Goal: Task Accomplishment & Management: Use online tool/utility

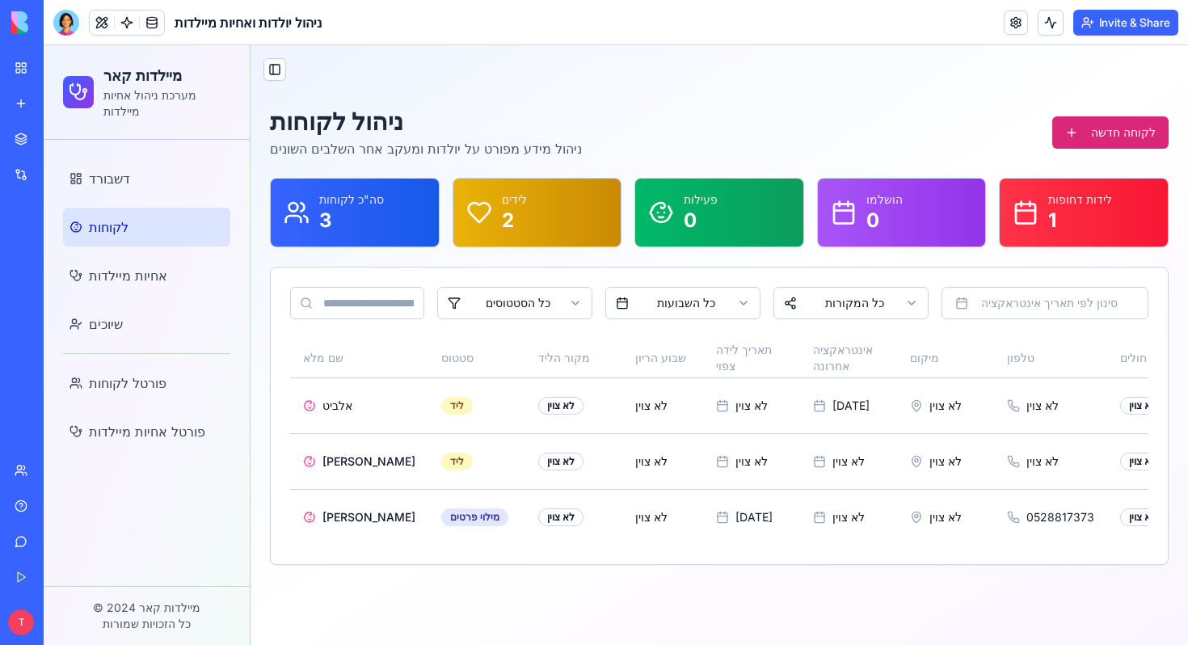
click at [23, 65] on link "My Workspace" at bounding box center [37, 68] width 65 height 32
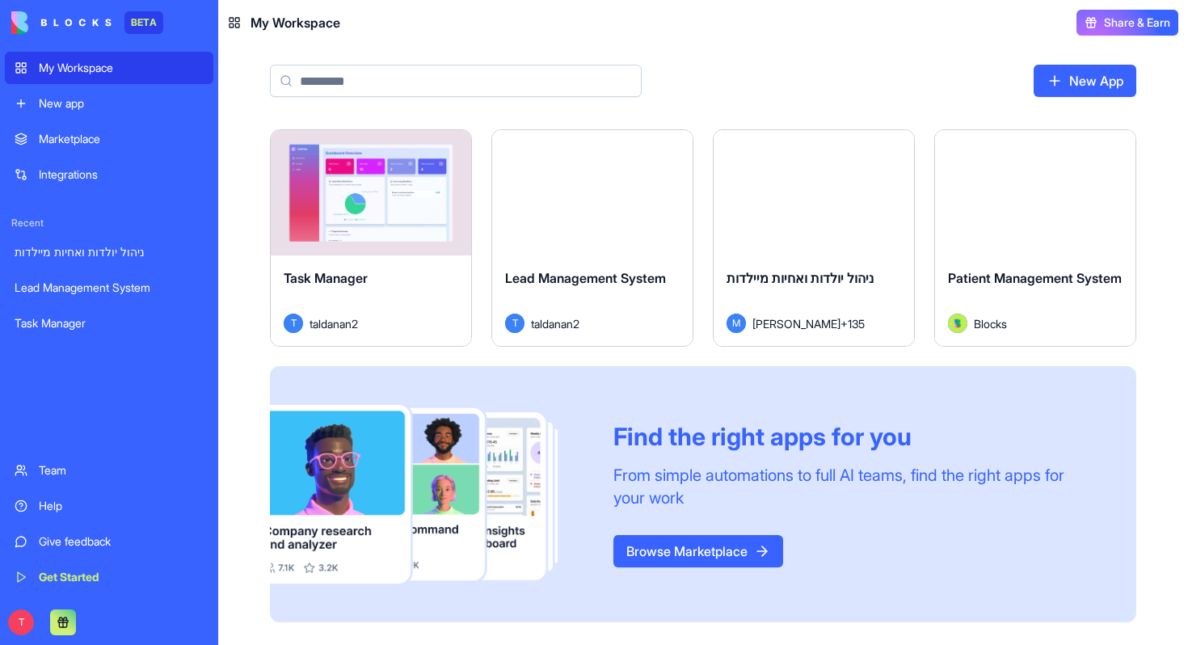
click at [125, 116] on link "New app" at bounding box center [109, 103] width 209 height 32
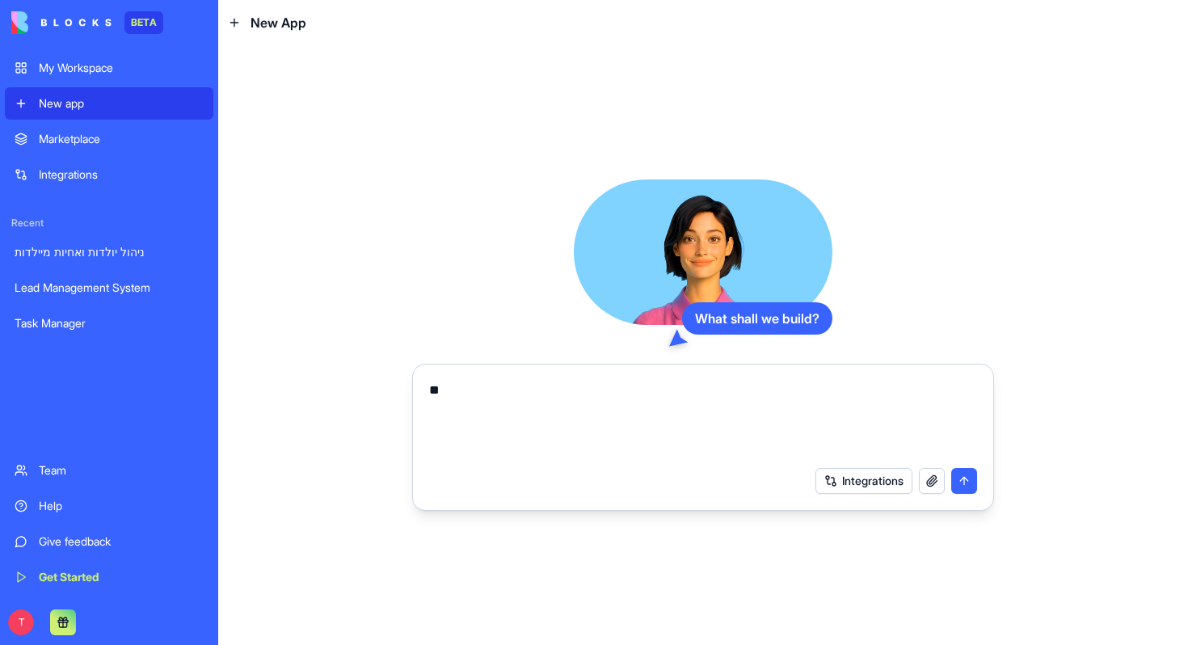
type textarea "*"
paste textarea "**********"
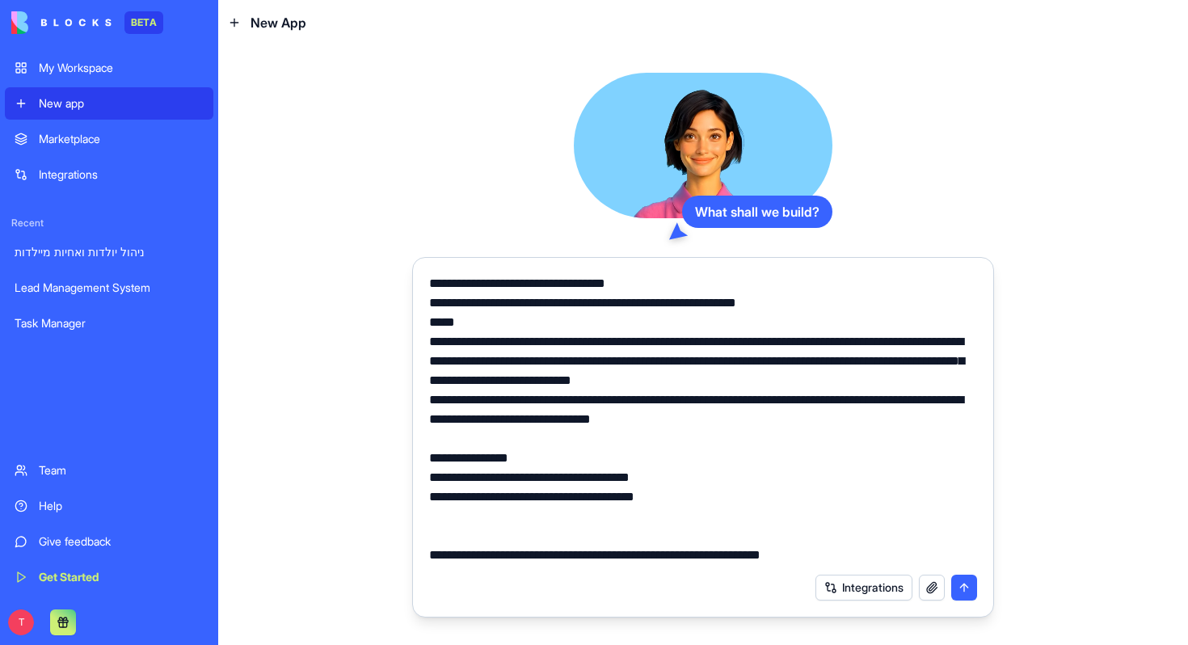
scroll to position [15249, 0]
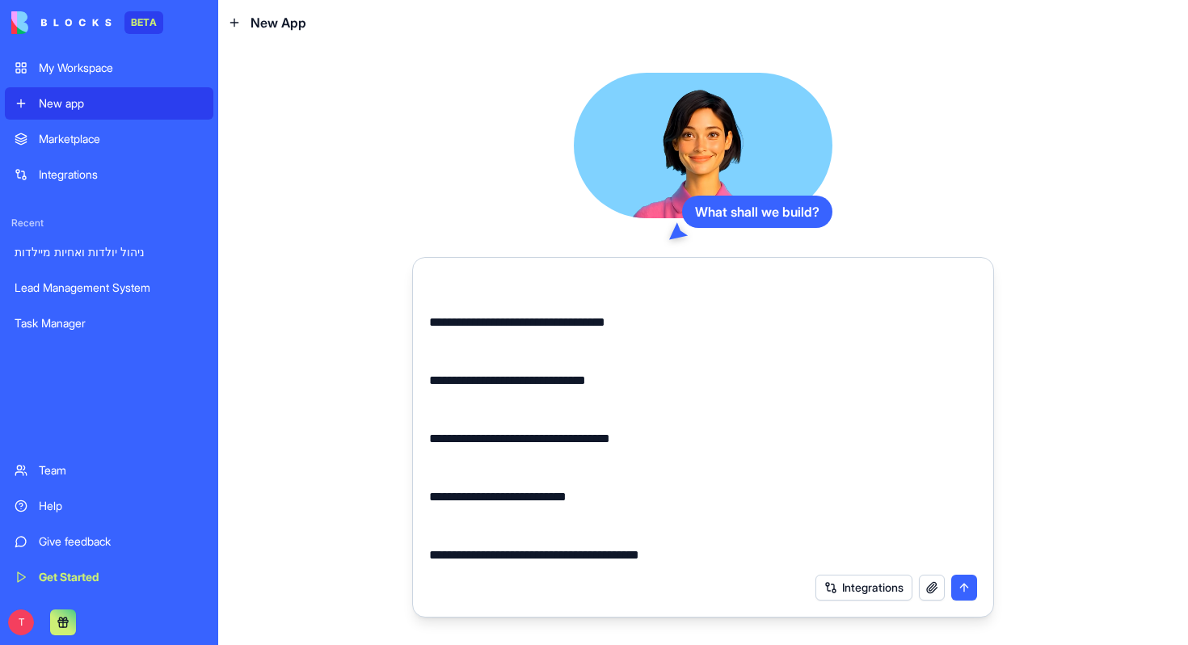
type textarea "**********"
click at [969, 587] on button "submit" at bounding box center [965, 588] width 26 height 26
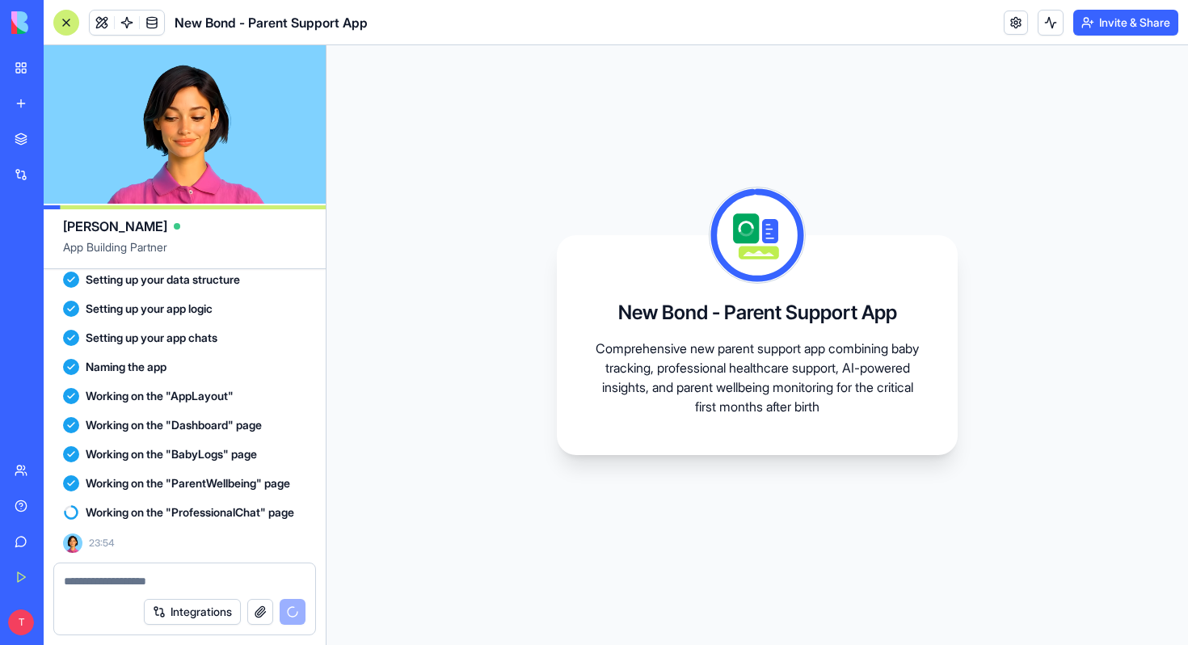
scroll to position [5065, 0]
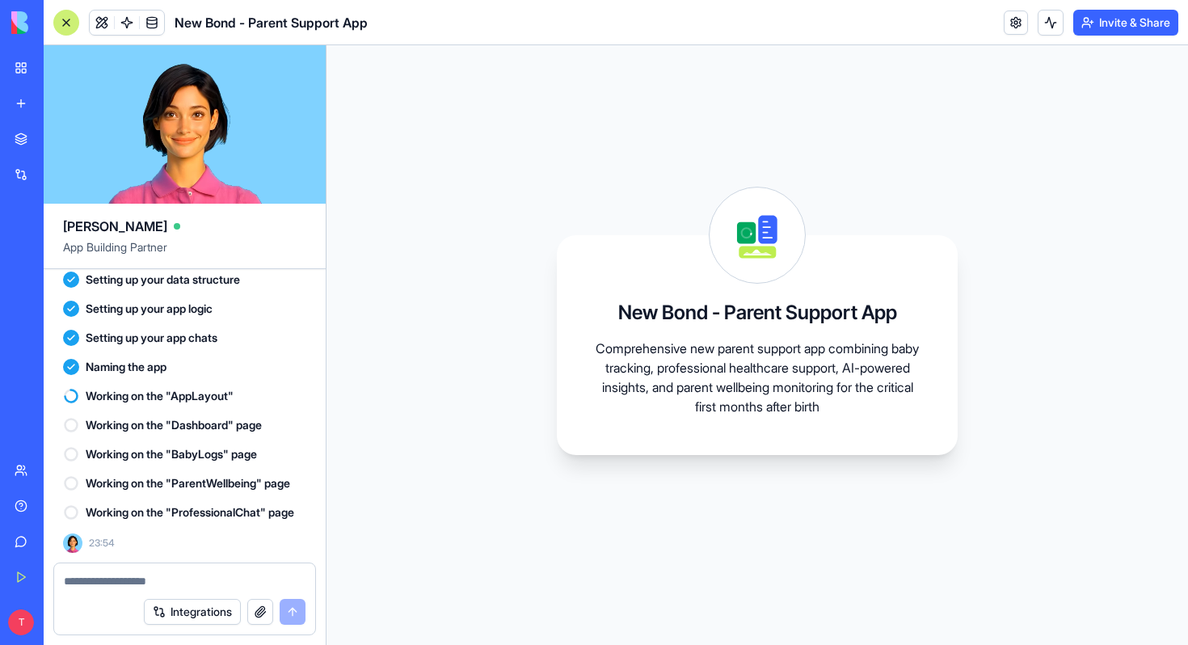
scroll to position [5065, 0]
click at [94, 576] on textarea at bounding box center [185, 581] width 242 height 16
click at [72, 417] on icon at bounding box center [71, 425] width 16 height 16
click at [75, 446] on icon at bounding box center [71, 454] width 16 height 16
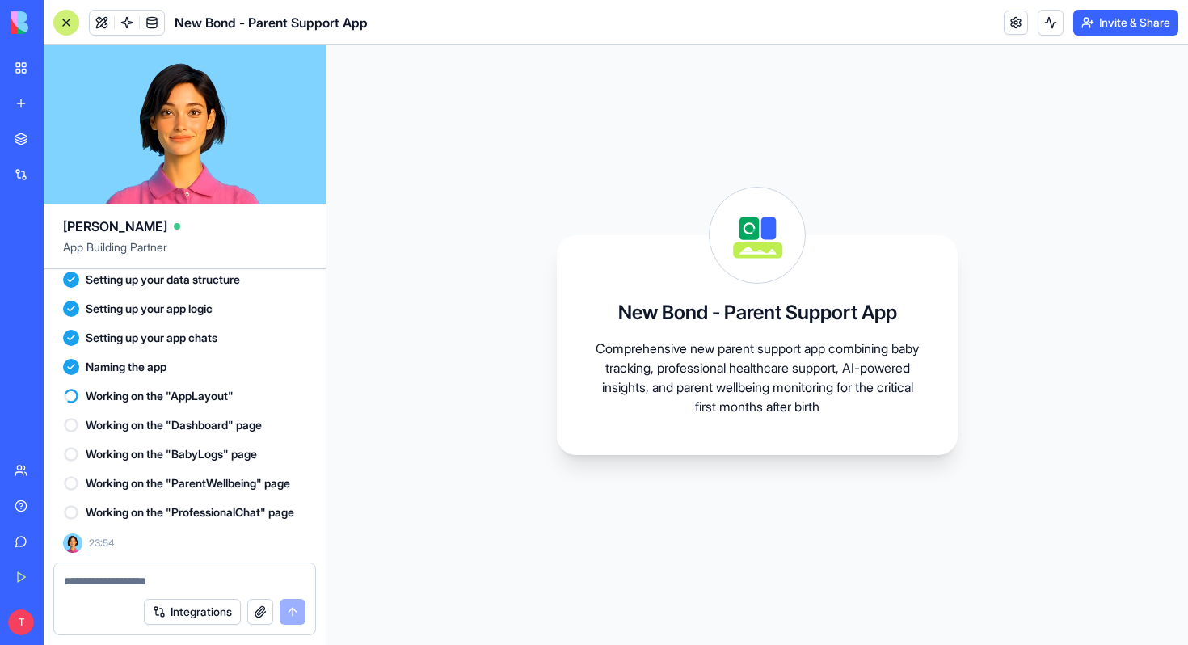
drag, startPoint x: 75, startPoint y: 454, endPoint x: 75, endPoint y: 483, distance: 29.1
click at [75, 469] on div "Working on the "ParentWellbeing" page" at bounding box center [184, 483] width 243 height 29
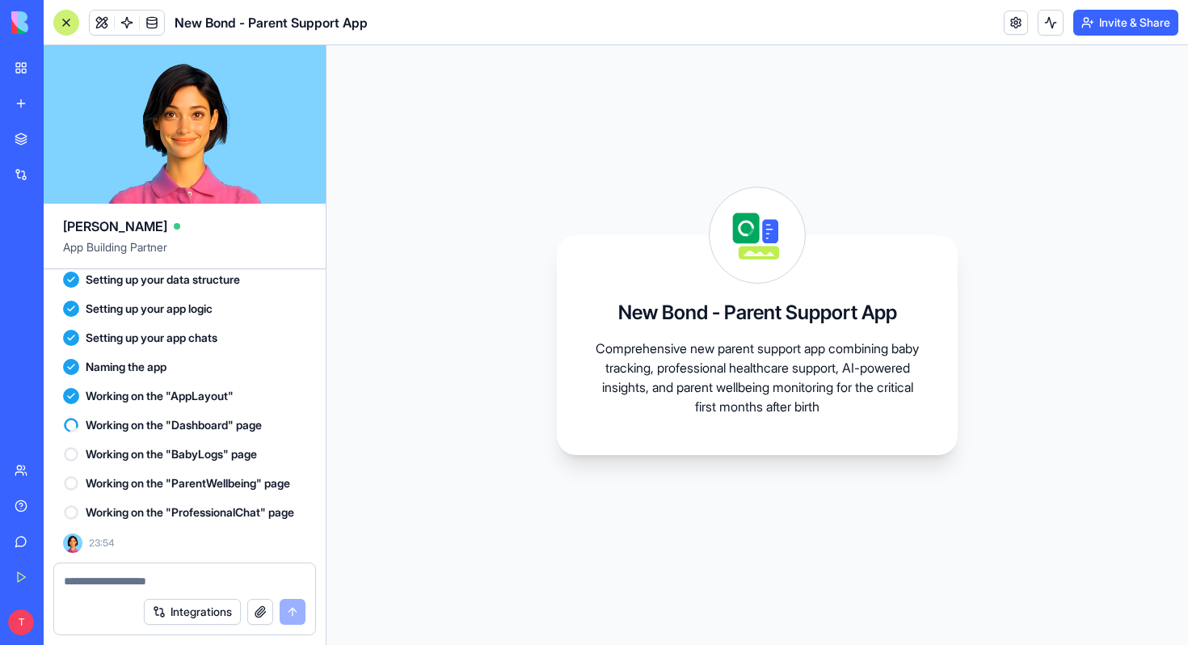
click at [69, 446] on icon at bounding box center [71, 454] width 16 height 16
click at [76, 478] on circle at bounding box center [71, 484] width 12 height 12
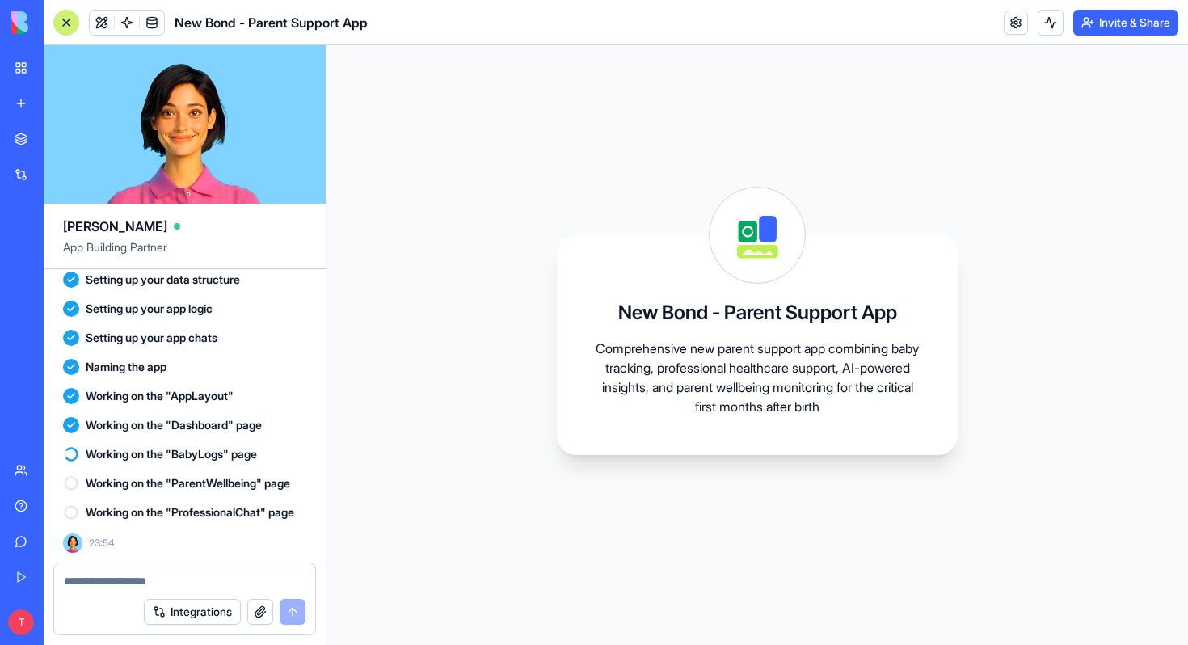
click at [74, 475] on icon at bounding box center [71, 483] width 16 height 16
click at [74, 504] on div "Working on the "ProfessionalChat" page" at bounding box center [184, 512] width 243 height 16
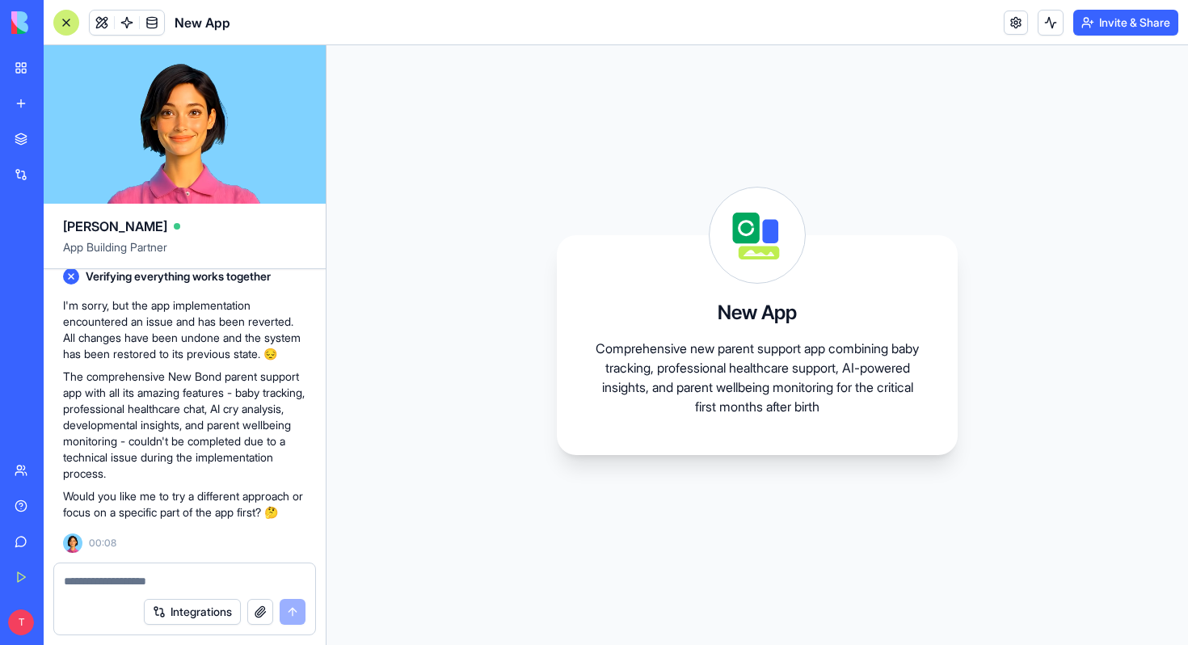
scroll to position [5492, 0]
click at [143, 583] on textarea at bounding box center [185, 581] width 242 height 16
type textarea "***"
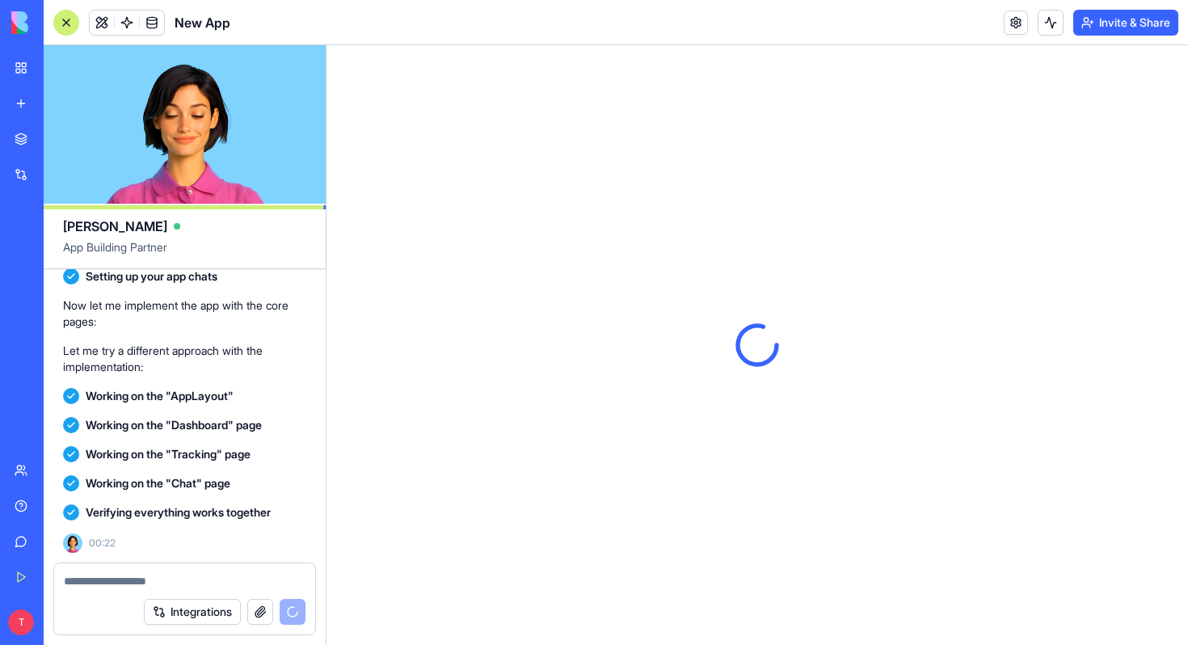
scroll to position [0, 0]
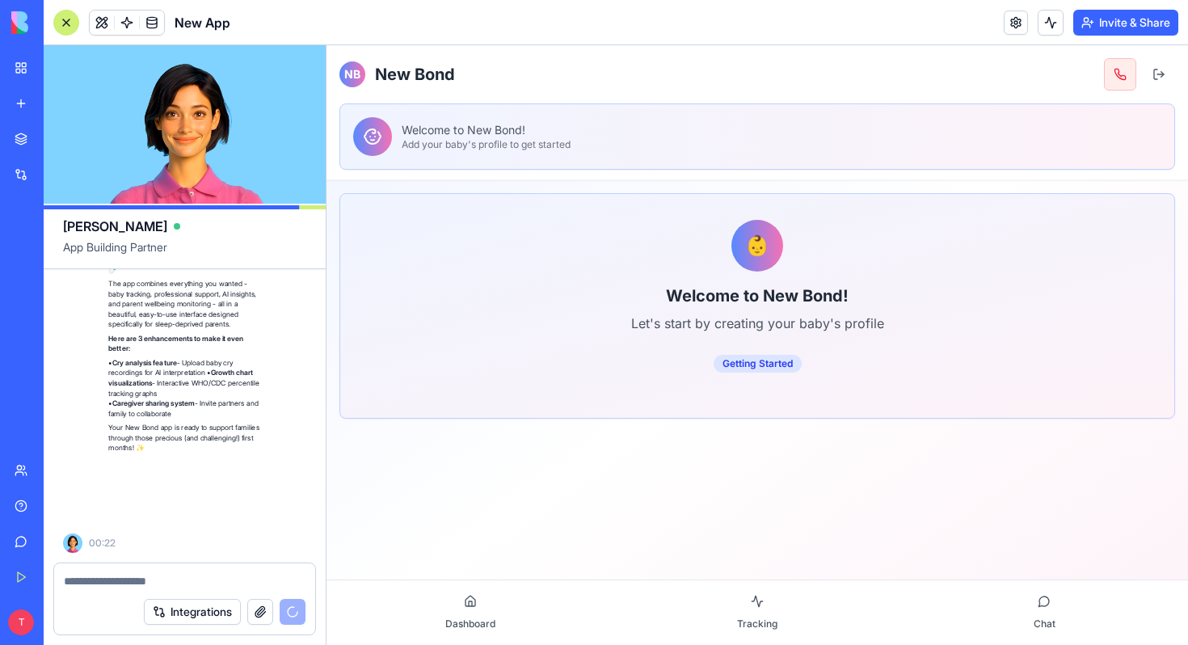
scroll to position [6553, 0]
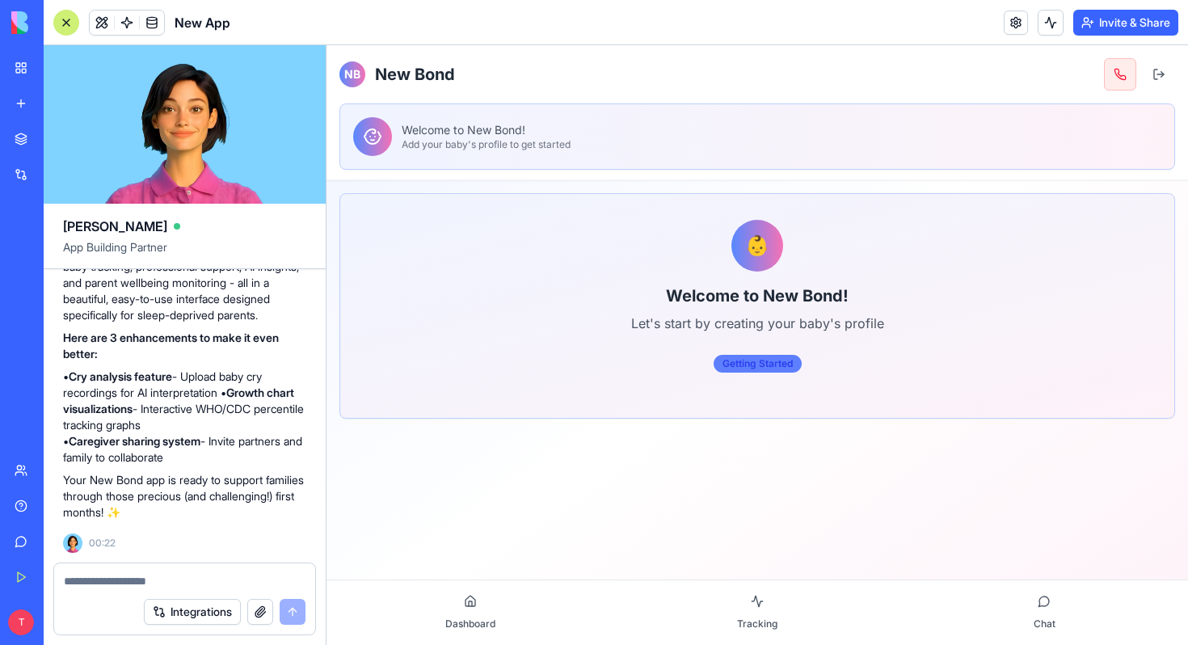
click at [763, 364] on div "Getting Started" at bounding box center [758, 364] width 88 height 18
click at [739, 362] on div "Getting Started" at bounding box center [758, 364] width 88 height 18
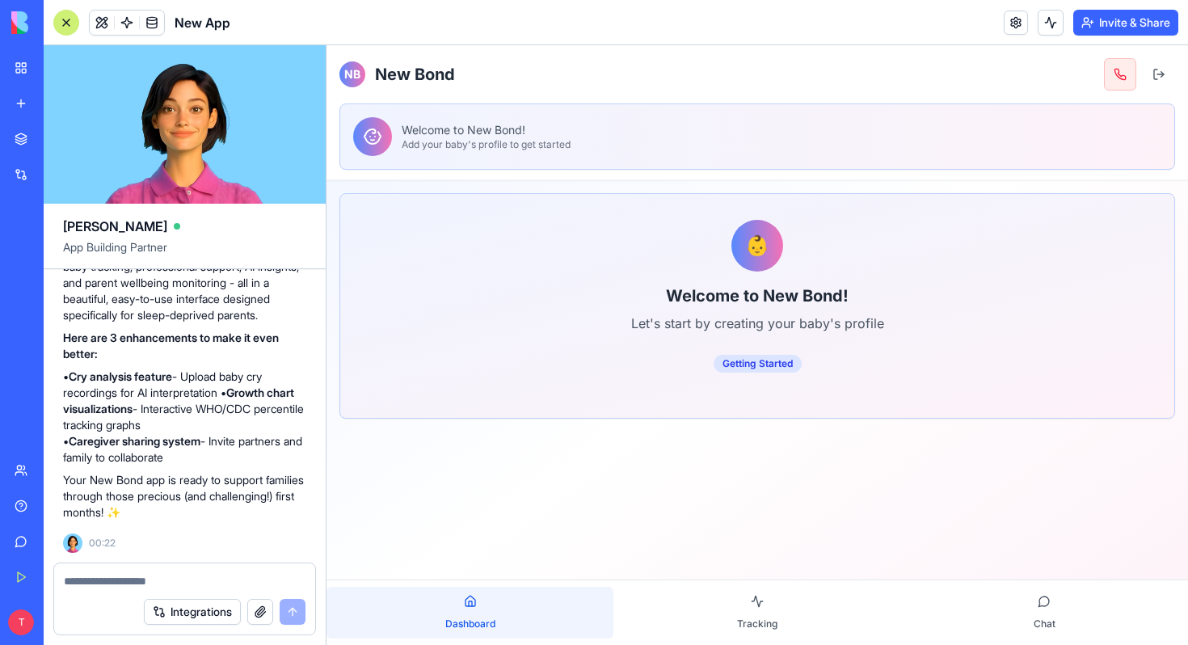
click at [463, 618] on span "Dashboard" at bounding box center [470, 624] width 50 height 13
click at [479, 609] on button "Dashboard" at bounding box center [470, 613] width 287 height 52
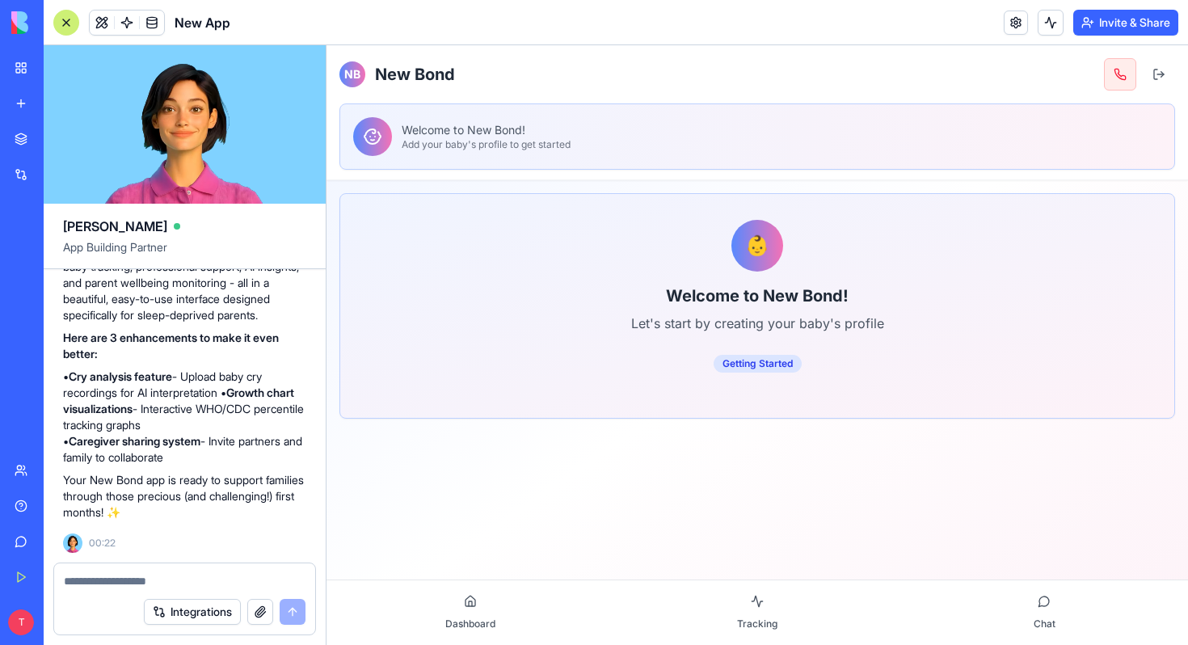
click at [411, 75] on h1 "New Bond" at bounding box center [415, 74] width 80 height 23
click at [442, 114] on div "Welcome to New Bond! Add your baby's profile to get started" at bounding box center [758, 136] width 836 height 66
click at [442, 125] on p "Welcome to New Bond!" at bounding box center [486, 130] width 169 height 16
click at [737, 282] on div "👶 Welcome to New Bond! Let's start by creating your baby's profile Getting Star…" at bounding box center [757, 306] width 783 height 172
click at [768, 606] on button "Tracking" at bounding box center [757, 613] width 287 height 52
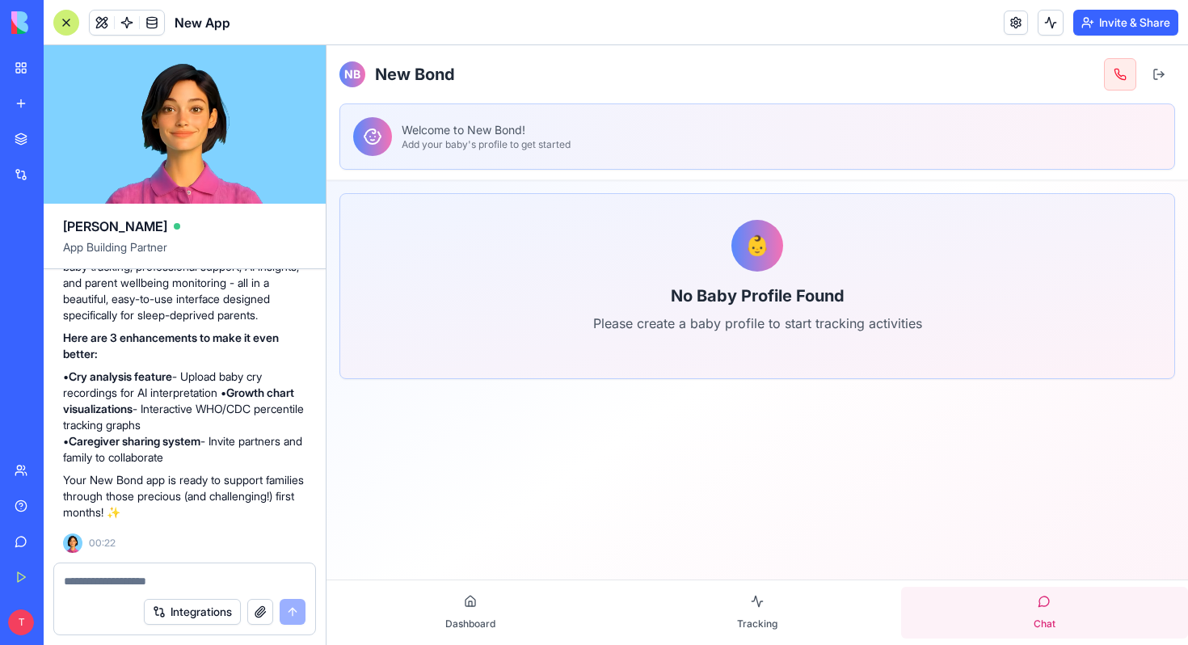
click at [1048, 606] on button "Chat" at bounding box center [1044, 613] width 287 height 52
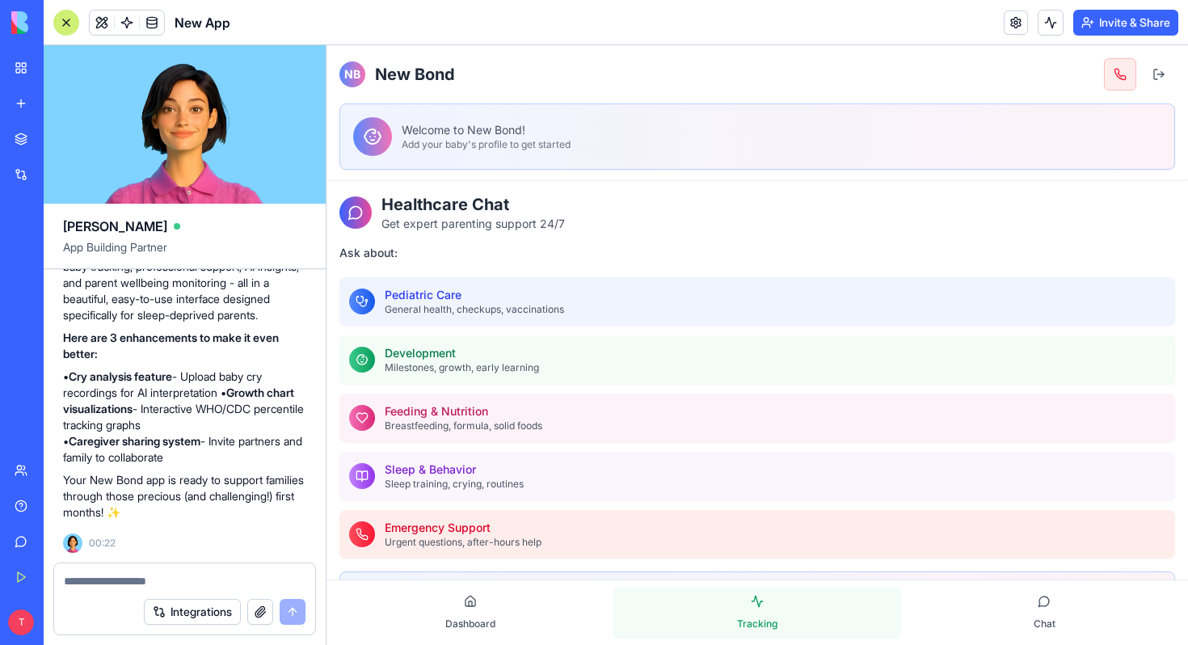
click at [753, 608] on button "Tracking" at bounding box center [757, 613] width 287 height 52
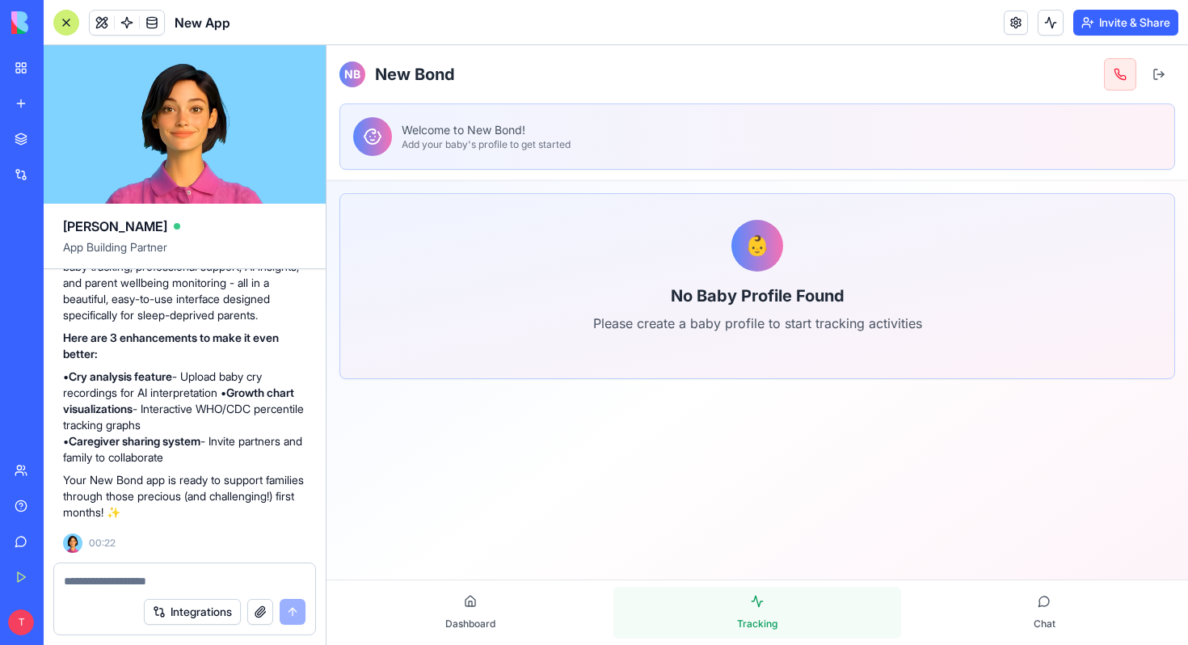
click at [753, 610] on button "Tracking" at bounding box center [757, 613] width 287 height 52
click at [728, 291] on h2 "No Baby Profile Found" at bounding box center [758, 296] width 744 height 23
click at [769, 253] on div "👶" at bounding box center [758, 246] width 52 height 52
click at [502, 136] on p "Welcome to New Bond!" at bounding box center [486, 130] width 169 height 16
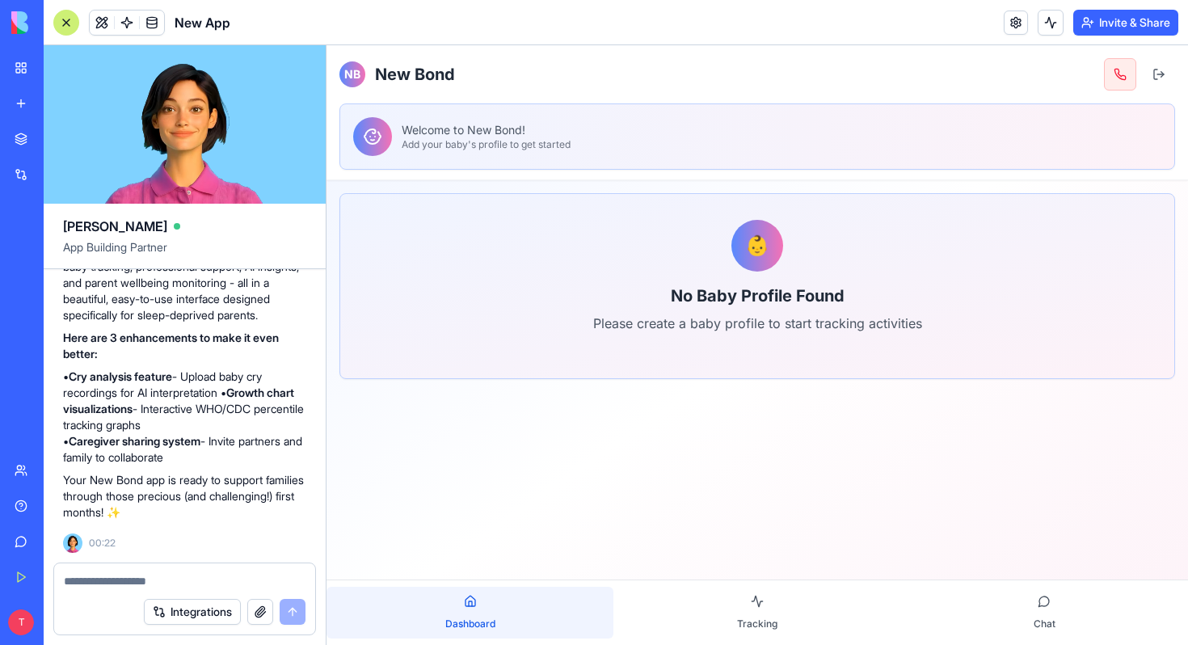
click at [484, 605] on button "Dashboard" at bounding box center [470, 613] width 287 height 52
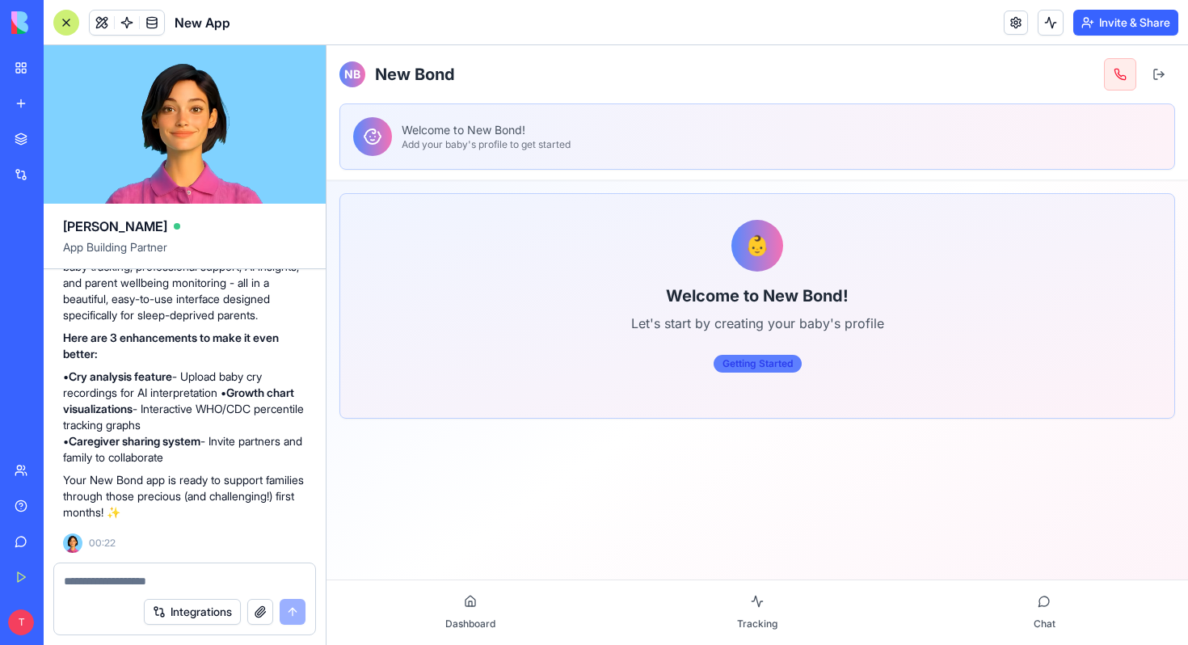
click at [742, 362] on div "Getting Started" at bounding box center [758, 364] width 88 height 18
click at [779, 372] on div "Getting Started" at bounding box center [758, 364] width 88 height 18
click at [780, 368] on div "Getting Started" at bounding box center [758, 364] width 88 height 18
click at [417, 118] on div "Welcome to New Bond! Add your baby's profile to get started" at bounding box center [757, 136] width 808 height 39
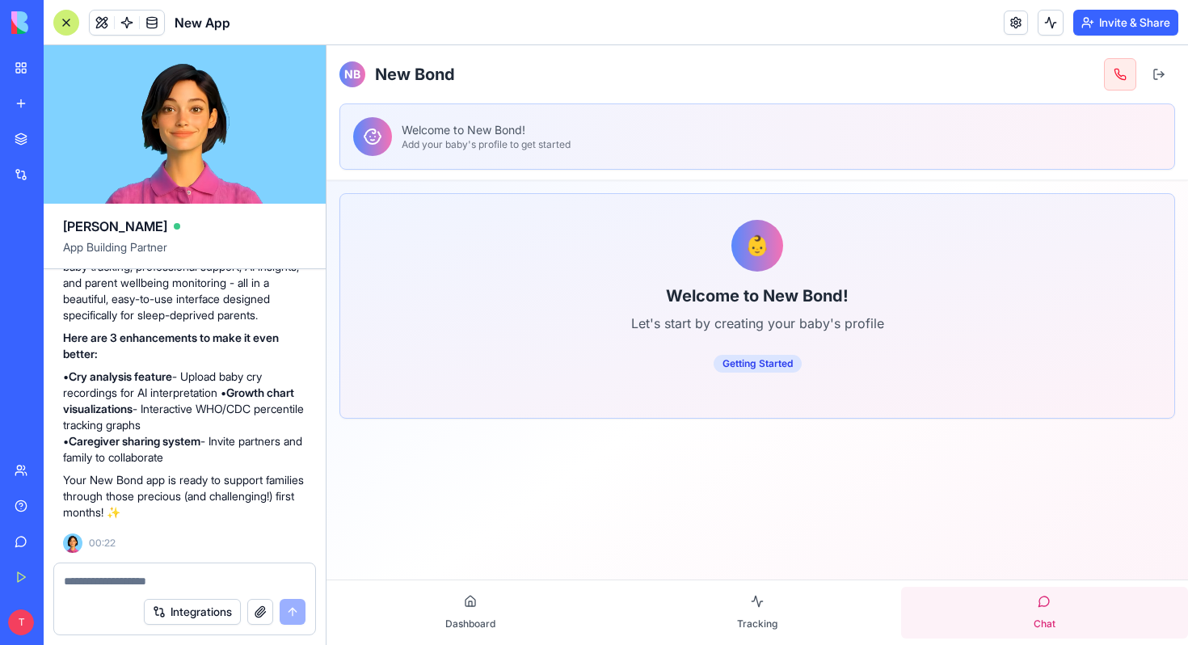
click at [1072, 608] on button "Chat" at bounding box center [1044, 613] width 287 height 52
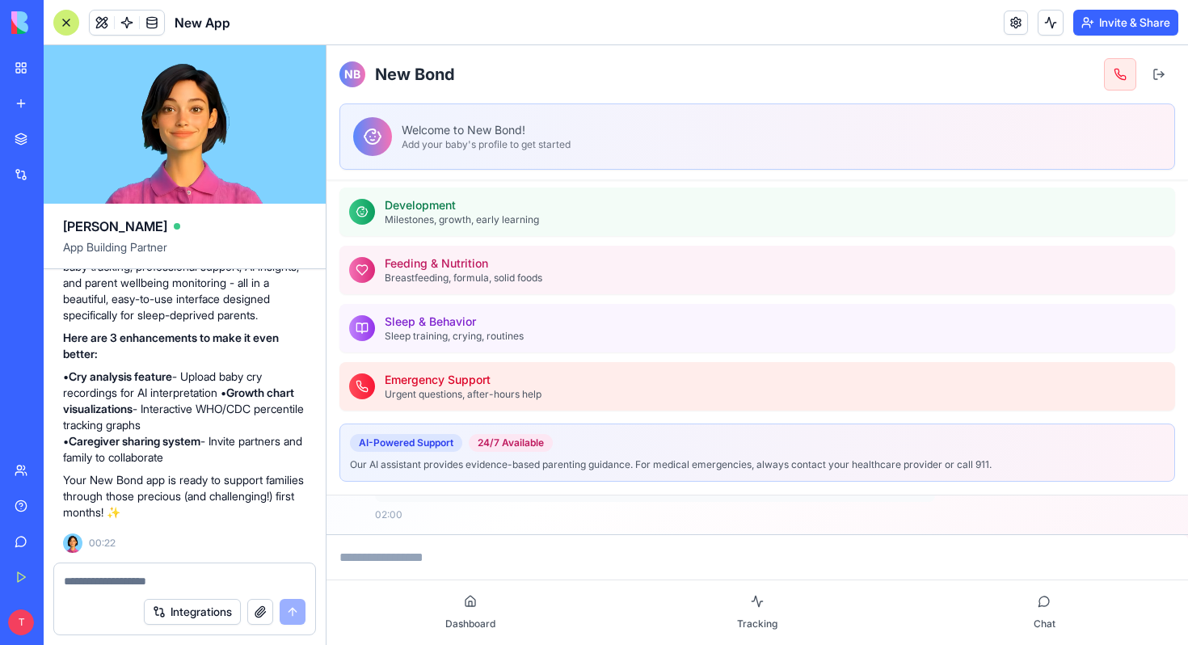
scroll to position [154, 0]
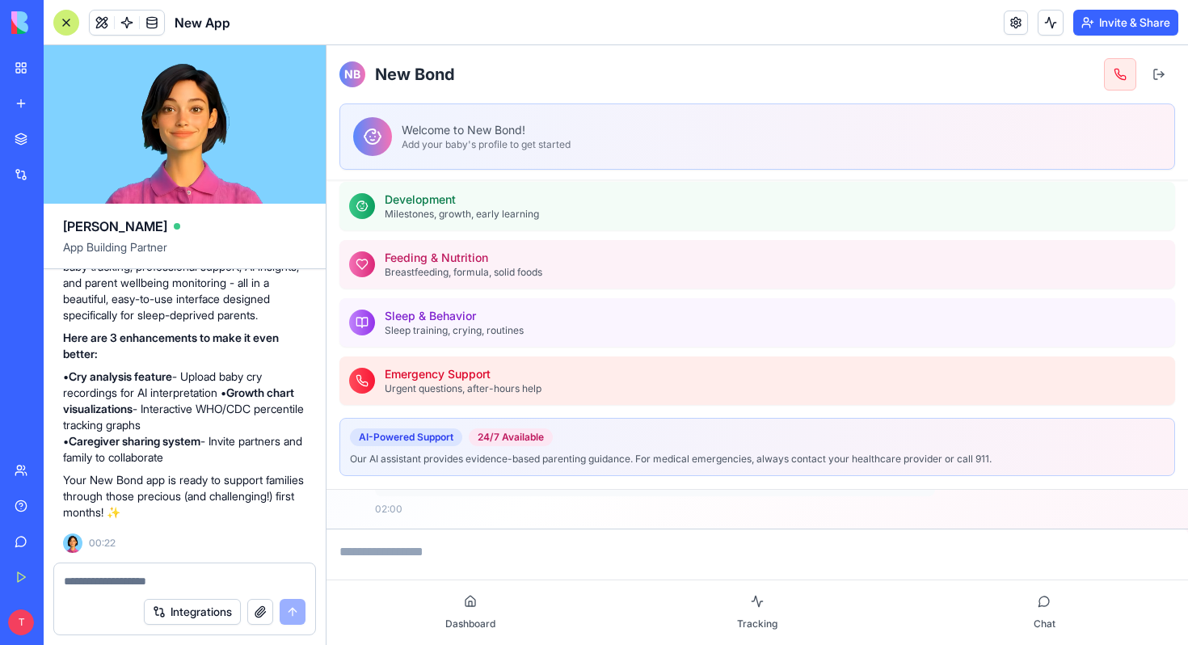
click at [188, 576] on textarea at bounding box center [185, 581] width 242 height 16
paste textarea "**********"
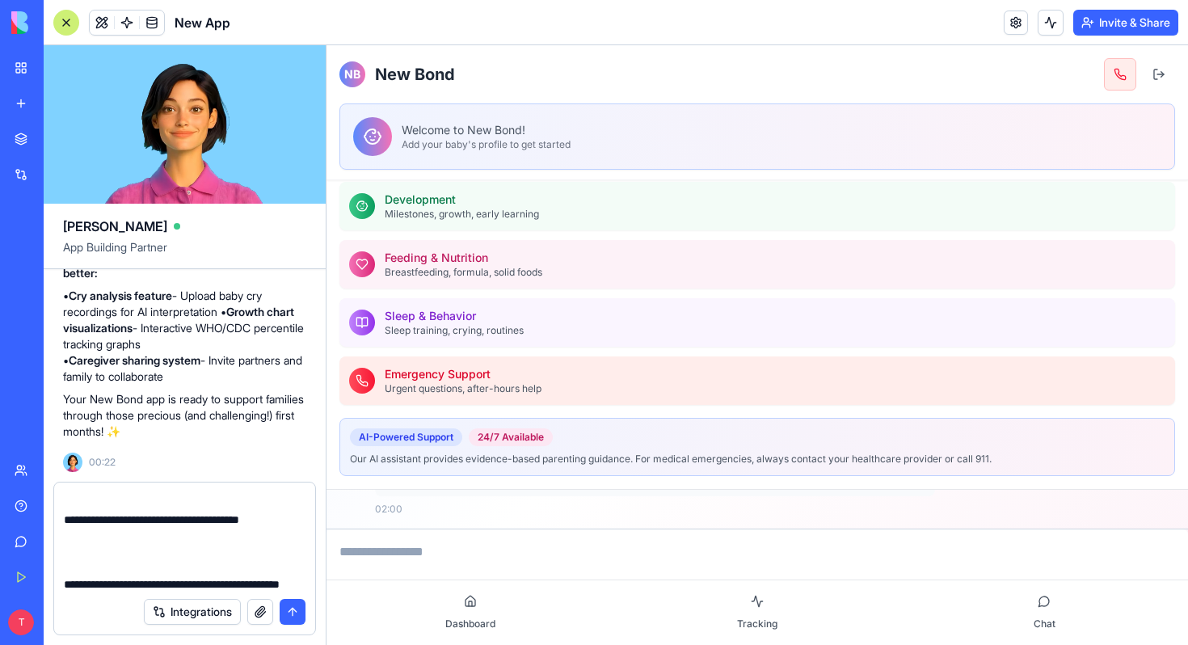
scroll to position [0, 0]
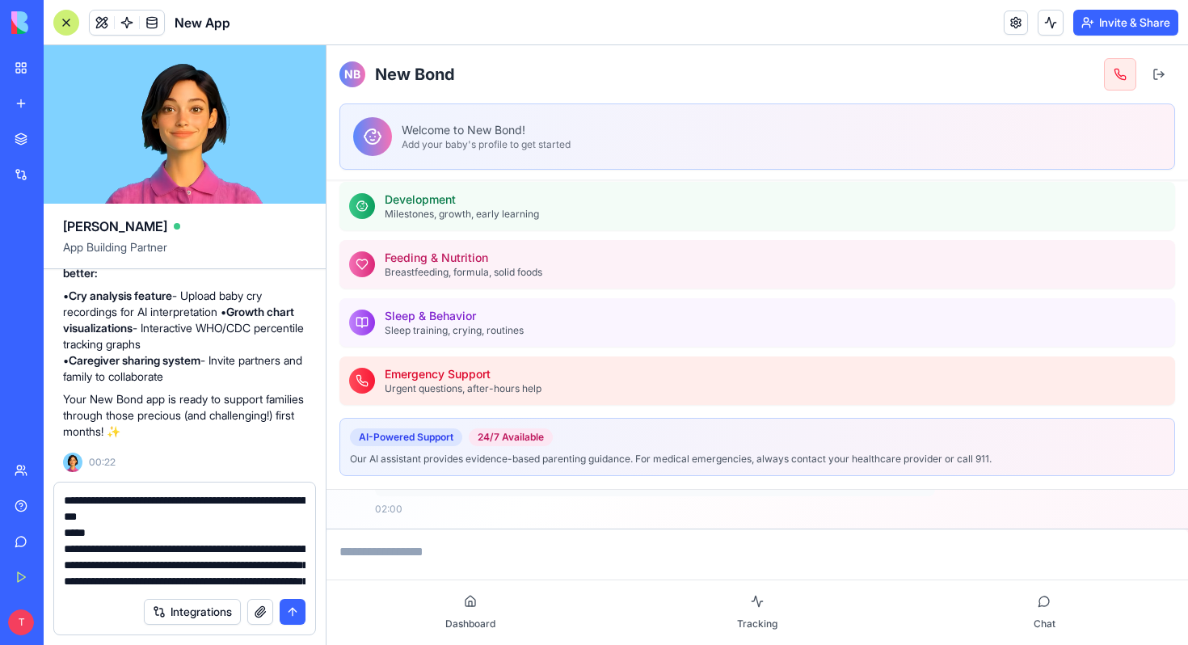
type textarea "**********"
click at [288, 616] on button "submit" at bounding box center [293, 612] width 26 height 26
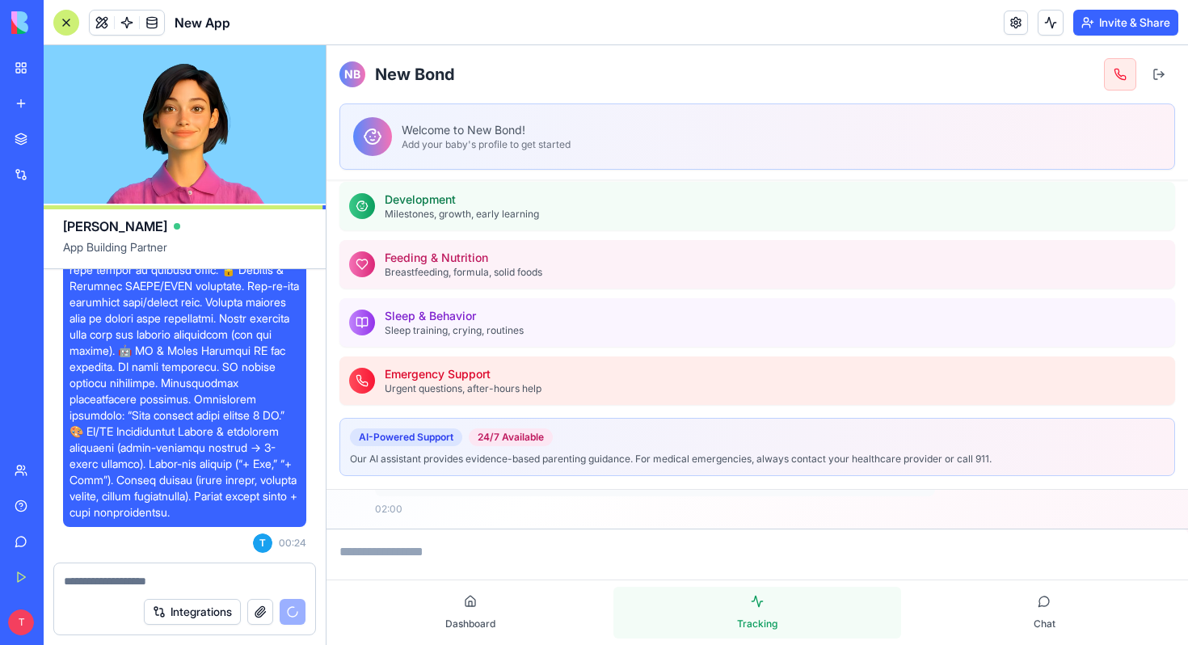
scroll to position [151, 0]
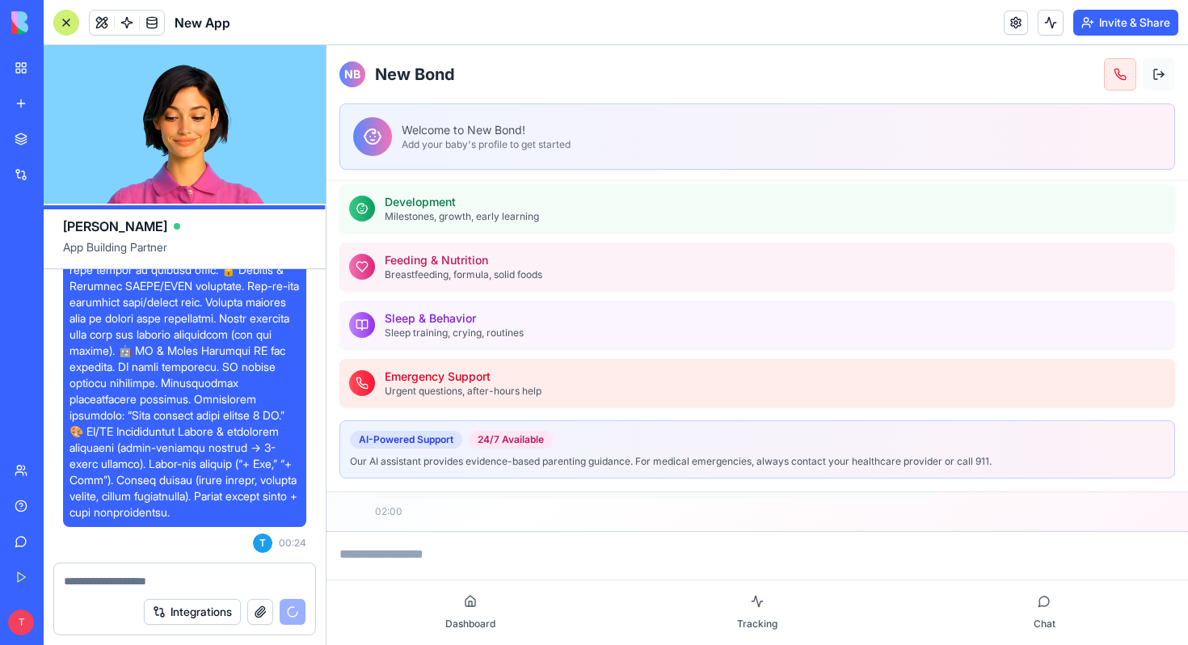
click at [1159, 72] on button at bounding box center [1159, 74] width 32 height 32
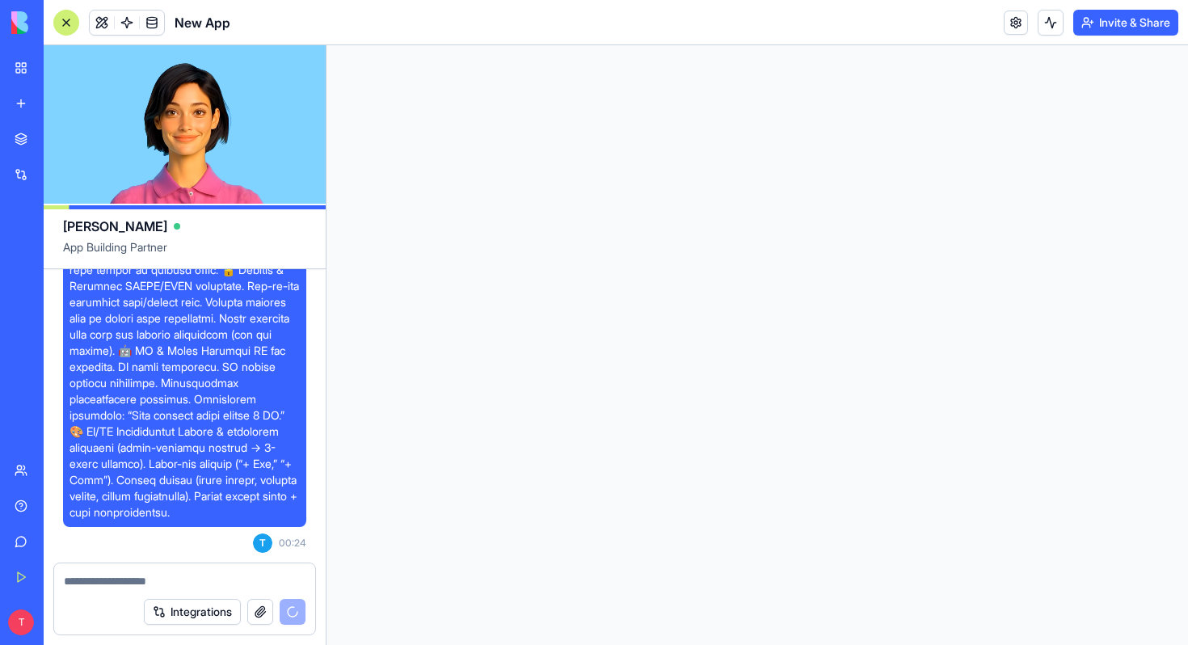
scroll to position [0, 0]
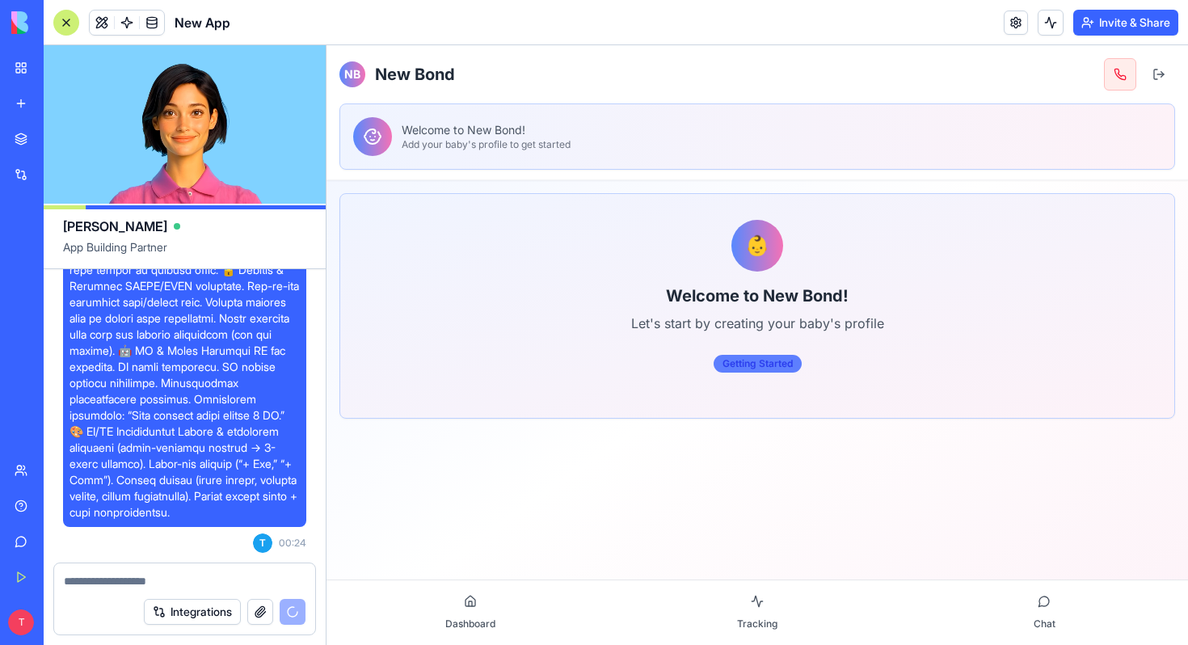
click at [747, 368] on div "Getting Started" at bounding box center [758, 364] width 88 height 18
click at [746, 249] on div "👶" at bounding box center [758, 246] width 52 height 52
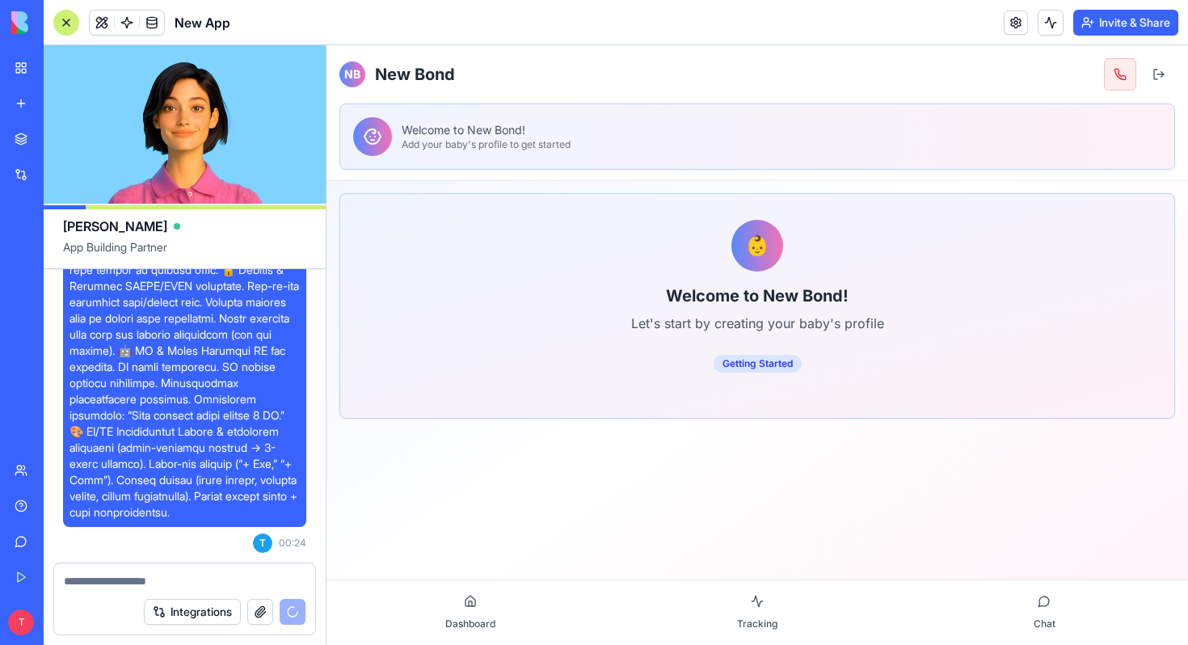
click at [367, 147] on div at bounding box center [372, 136] width 39 height 39
click at [346, 78] on span "NB" at bounding box center [352, 74] width 16 height 16
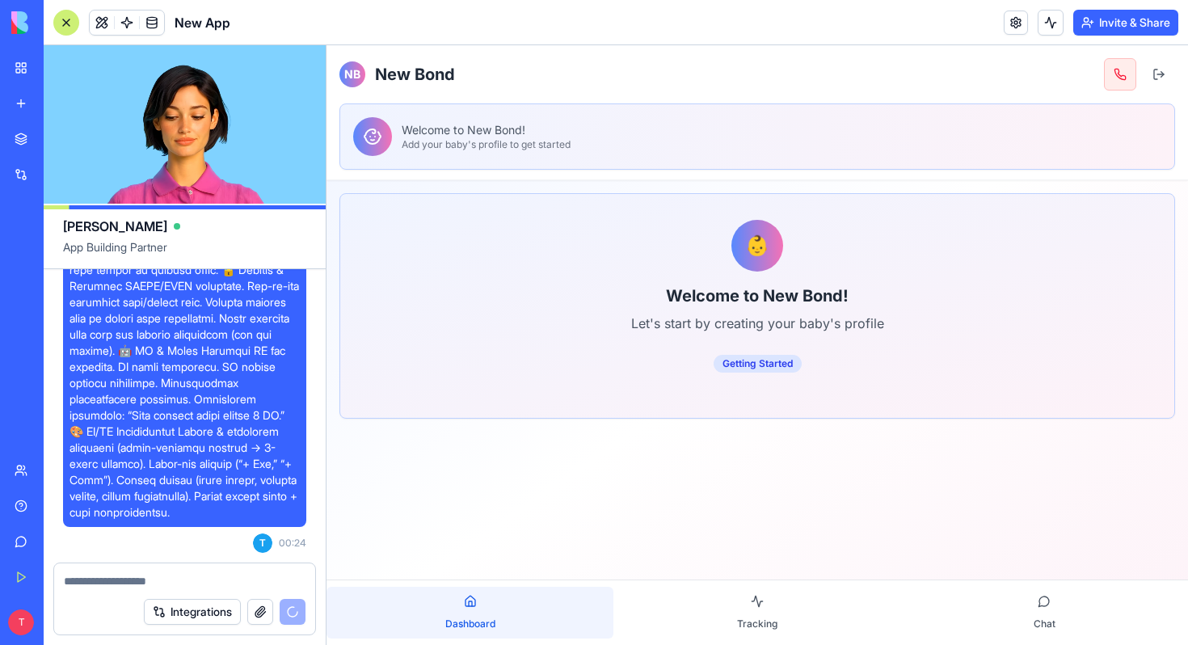
click at [462, 606] on button "Dashboard" at bounding box center [470, 613] width 287 height 52
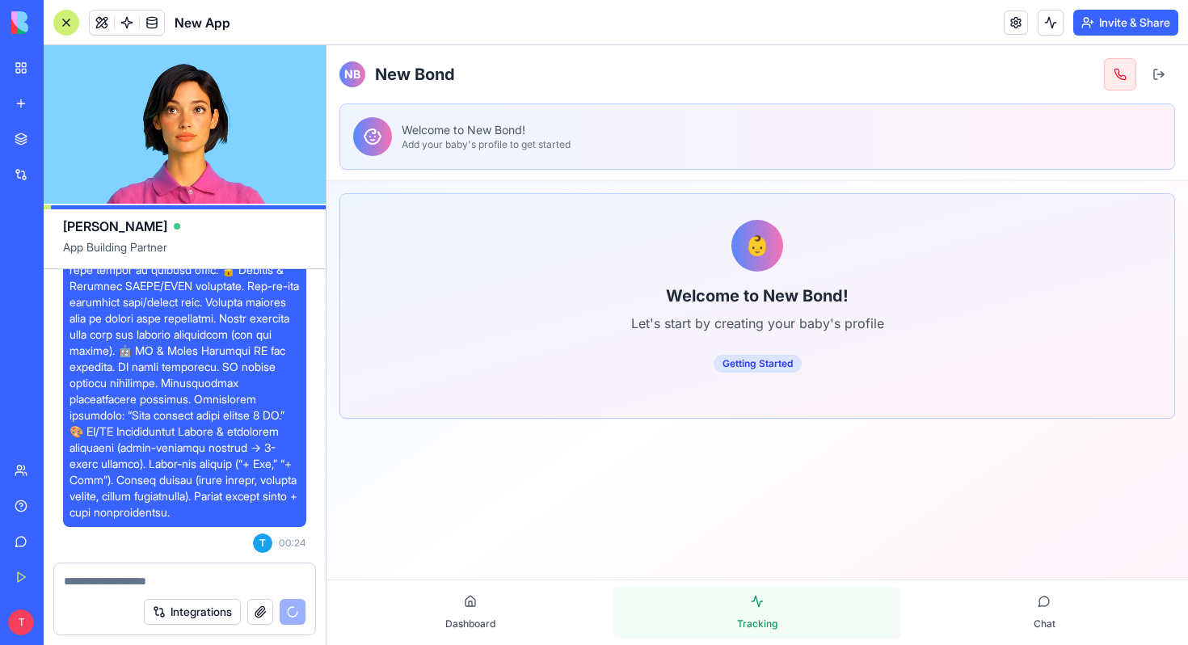
click at [776, 626] on span "Tracking" at bounding box center [757, 624] width 40 height 13
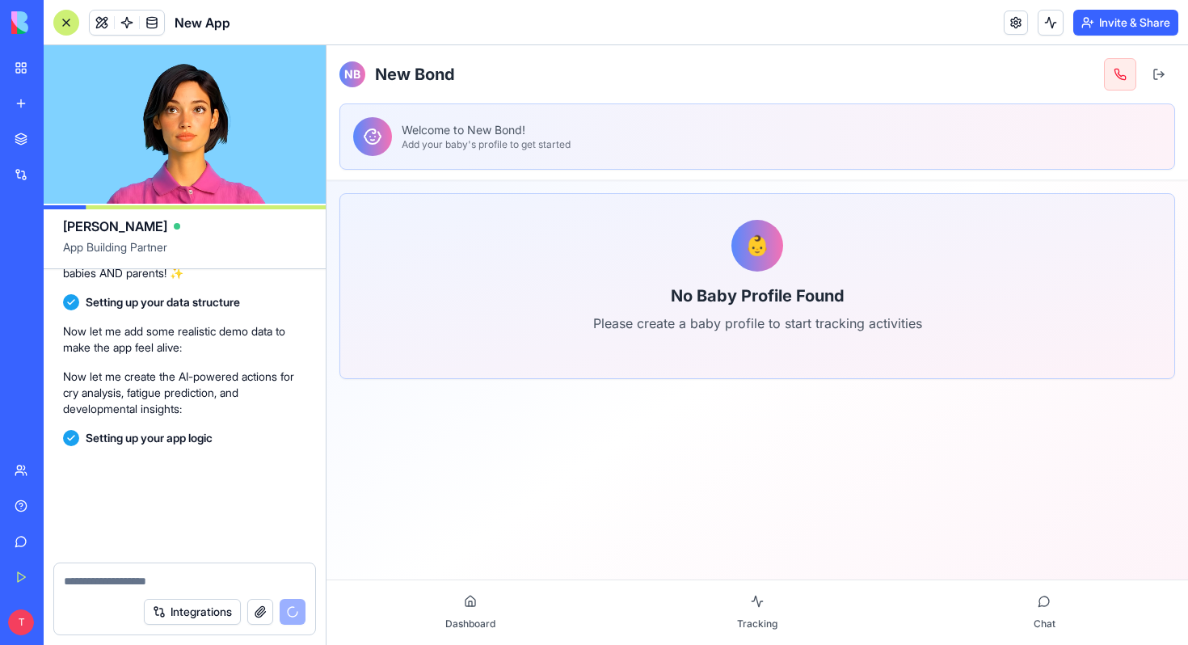
scroll to position [8823, 0]
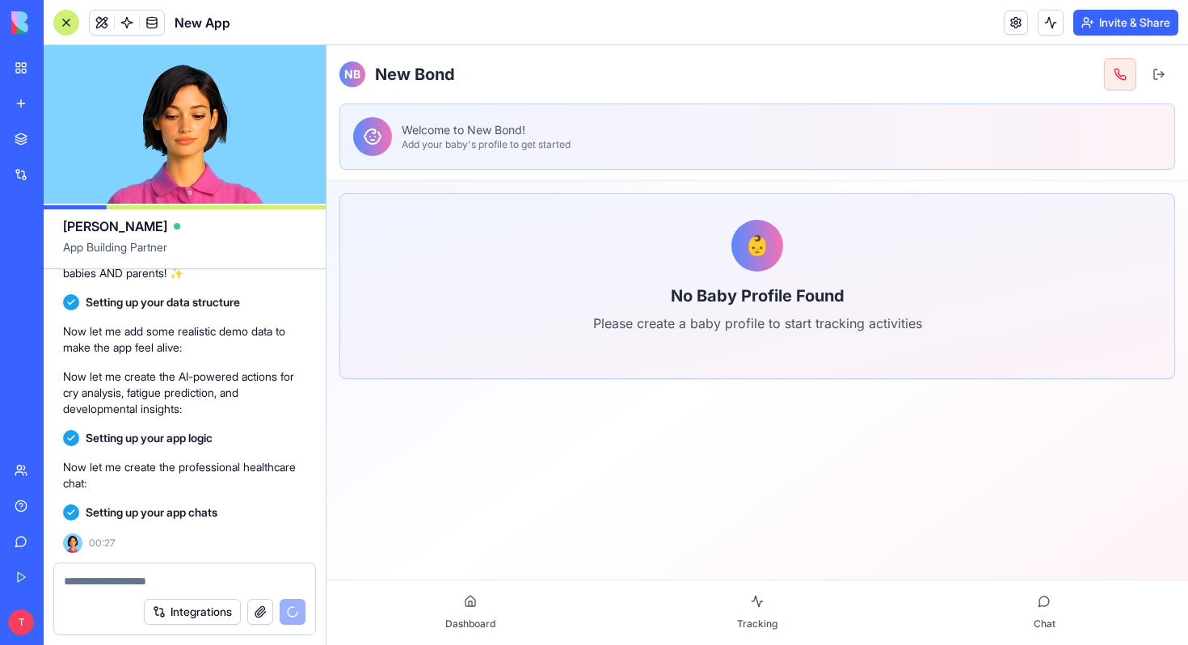
click at [188, 506] on span "Setting up your app chats" at bounding box center [152, 512] width 132 height 16
click at [192, 573] on textarea at bounding box center [185, 581] width 242 height 16
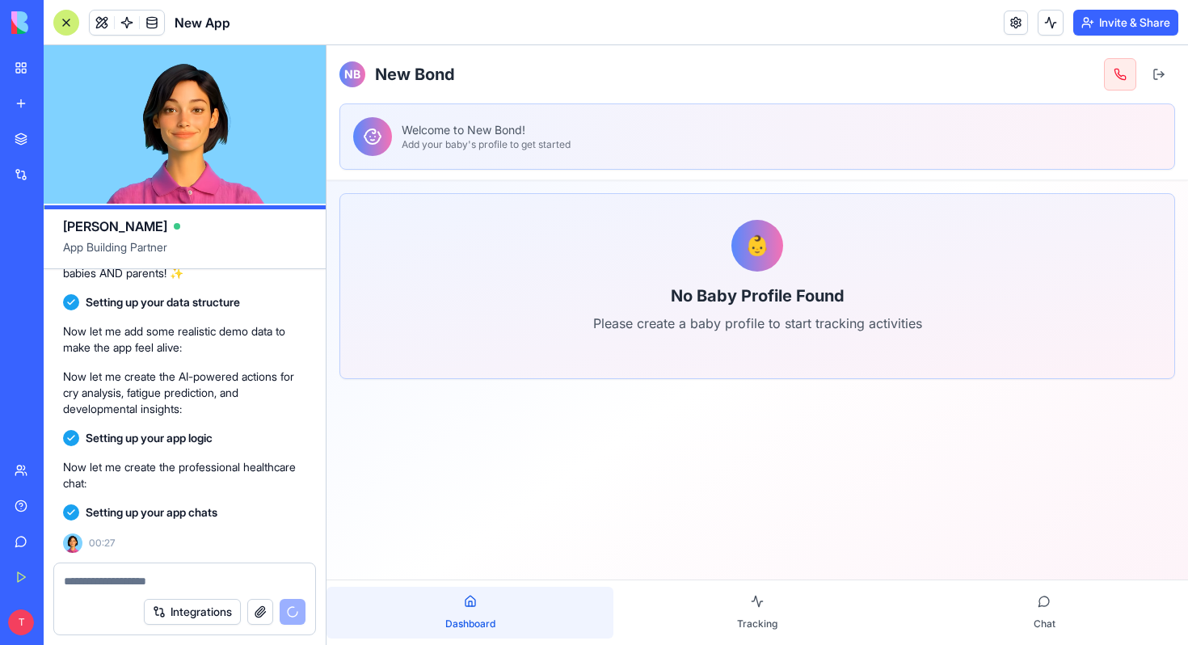
click at [454, 606] on button "Dashboard" at bounding box center [470, 613] width 287 height 52
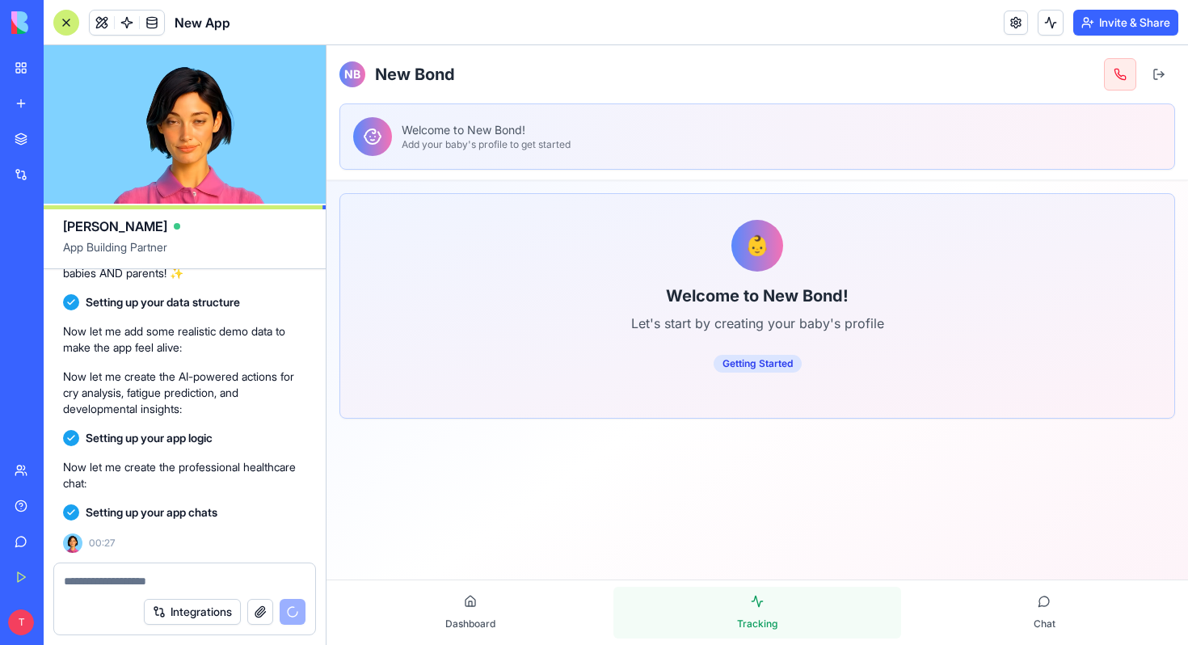
click at [745, 597] on button "Tracking" at bounding box center [757, 613] width 287 height 52
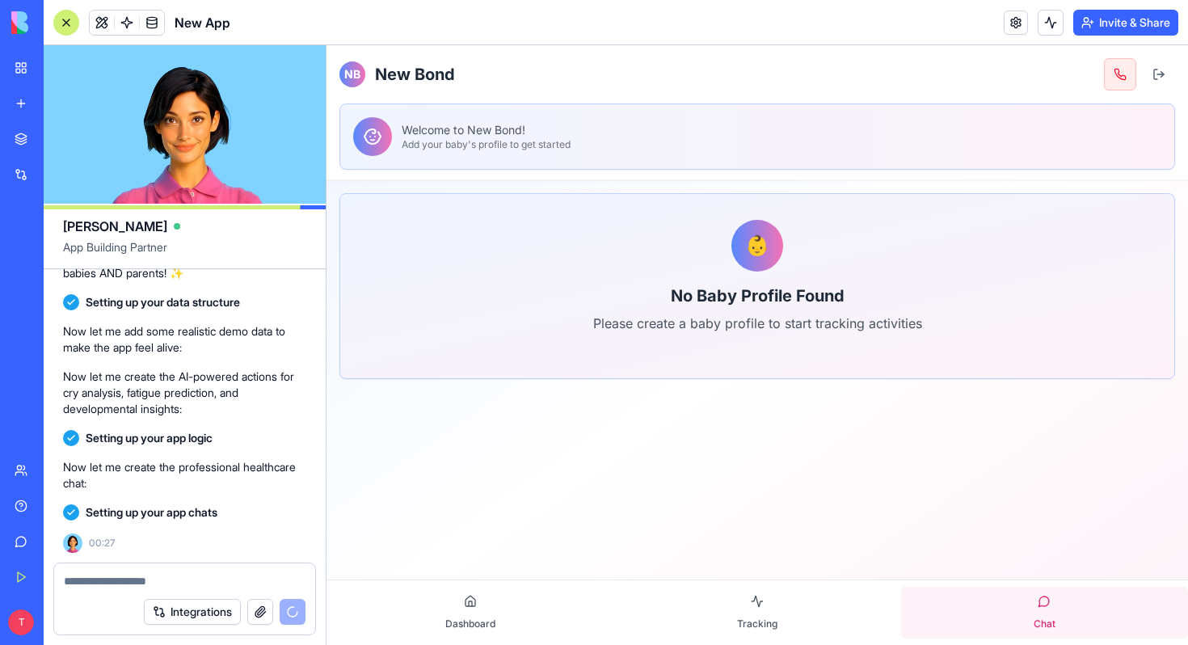
click at [977, 632] on button "Chat" at bounding box center [1044, 613] width 287 height 52
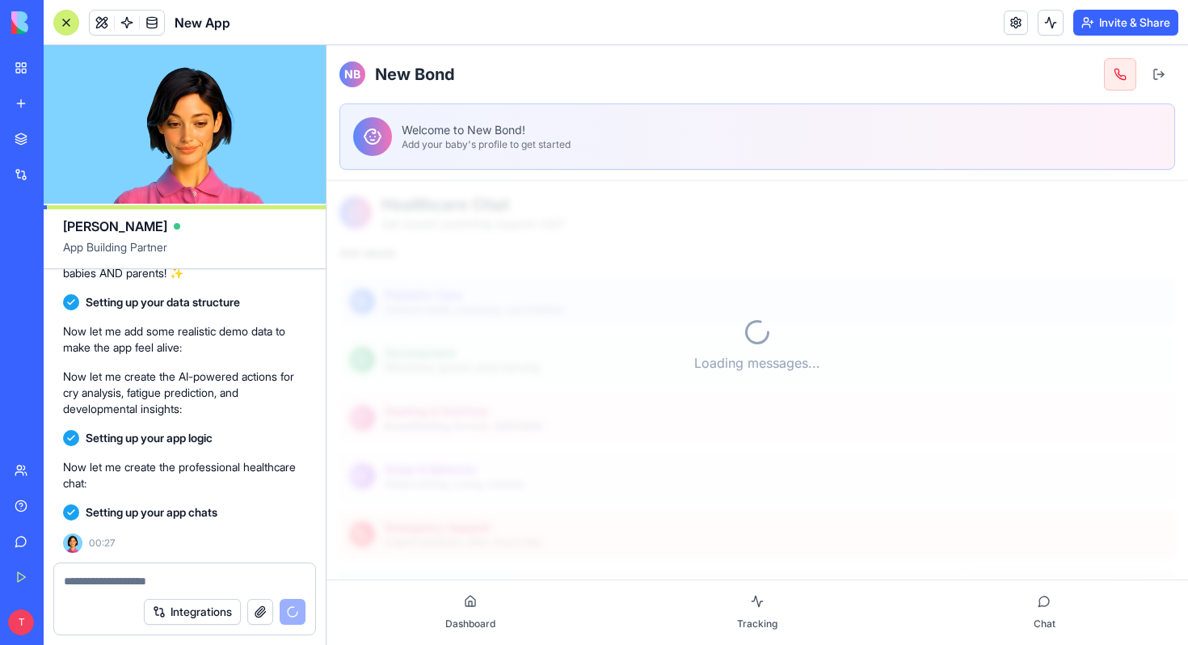
scroll to position [81, 0]
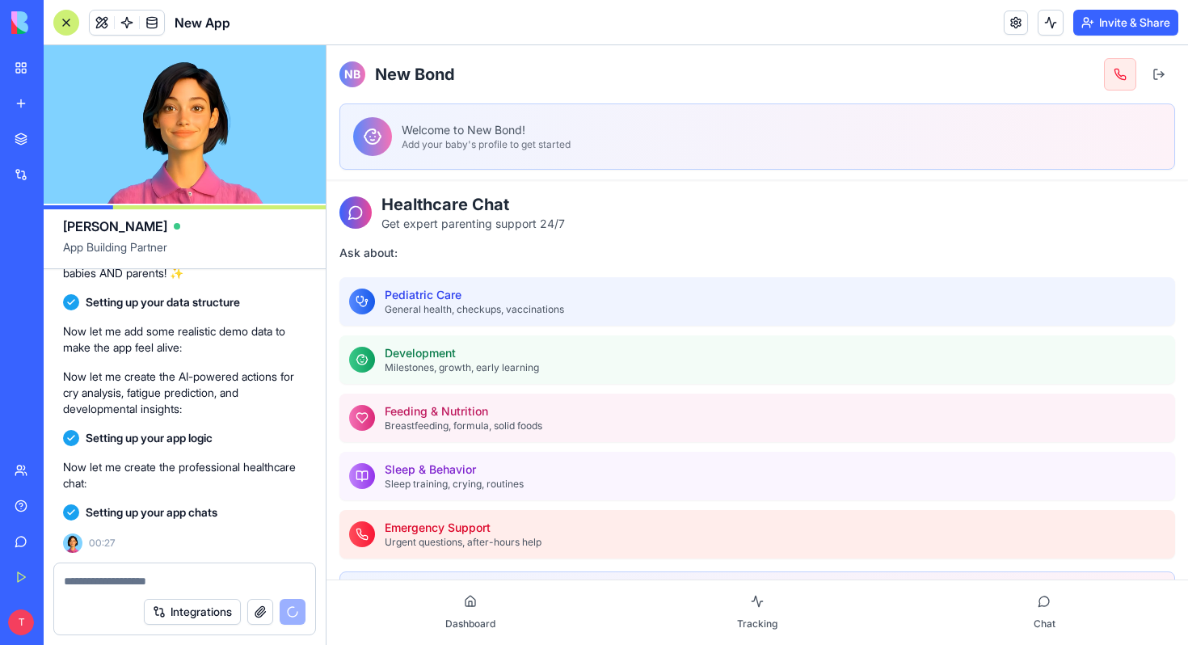
click at [551, 303] on p "General health, checkups, vaccinations" at bounding box center [775, 309] width 781 height 13
click at [425, 302] on h3 "Pediatric Care" at bounding box center [775, 295] width 781 height 16
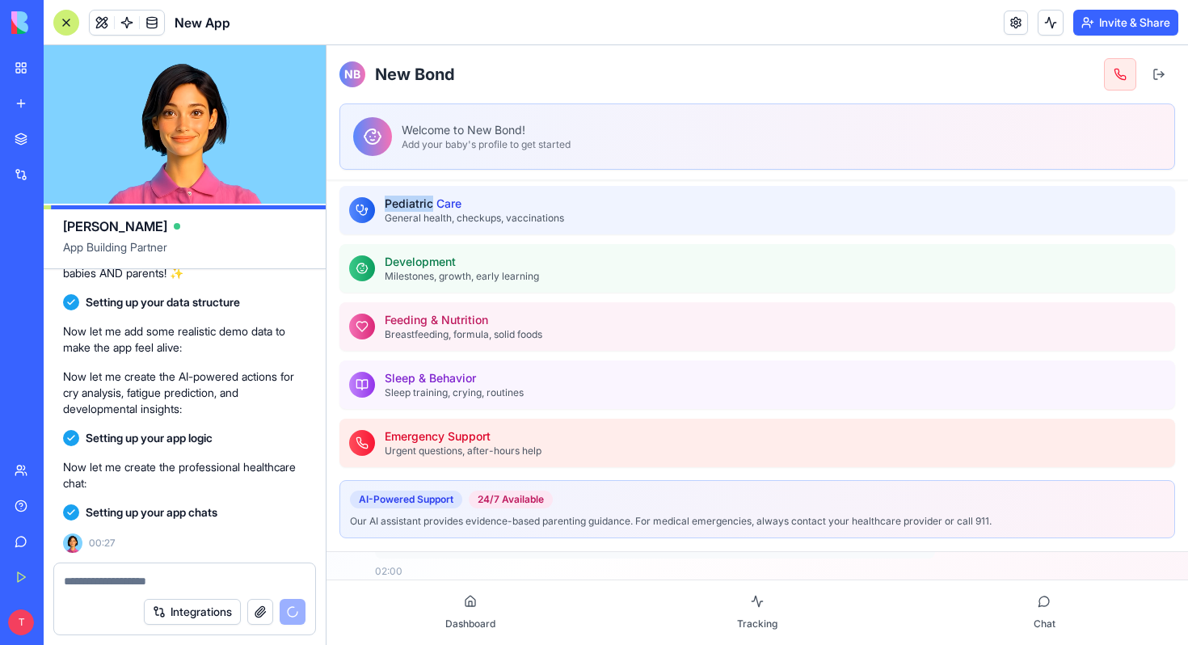
scroll to position [200, 0]
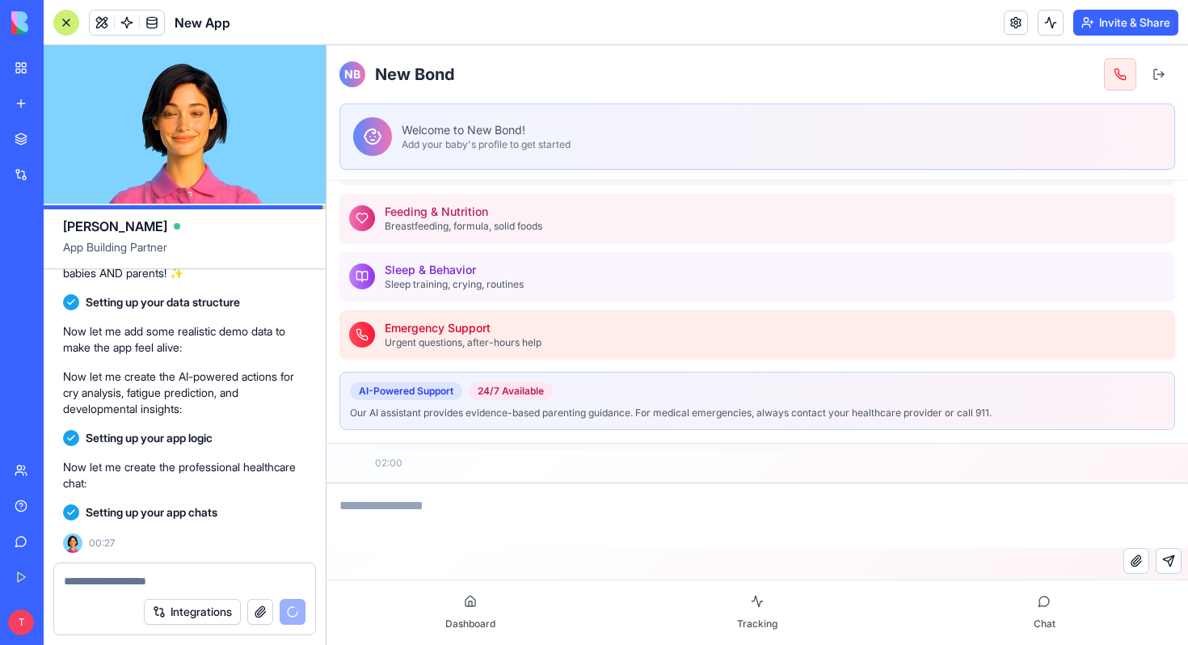
click at [450, 503] on textarea at bounding box center [758, 515] width 862 height 65
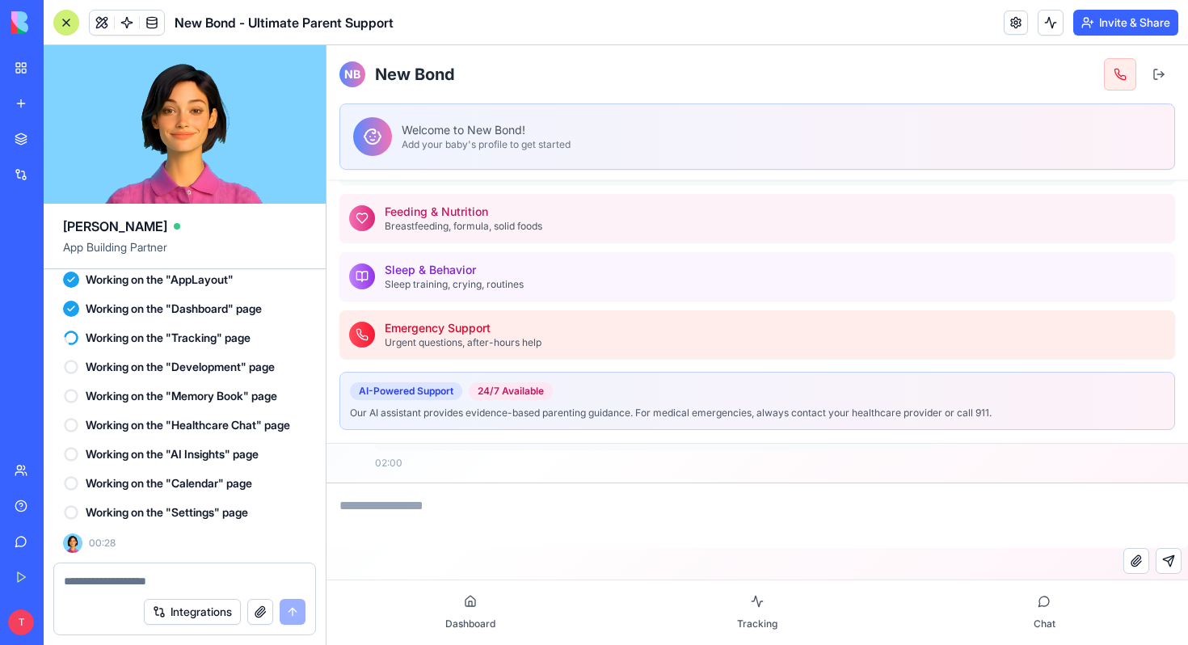
scroll to position [9964, 0]
